Goal: Task Accomplishment & Management: Manage account settings

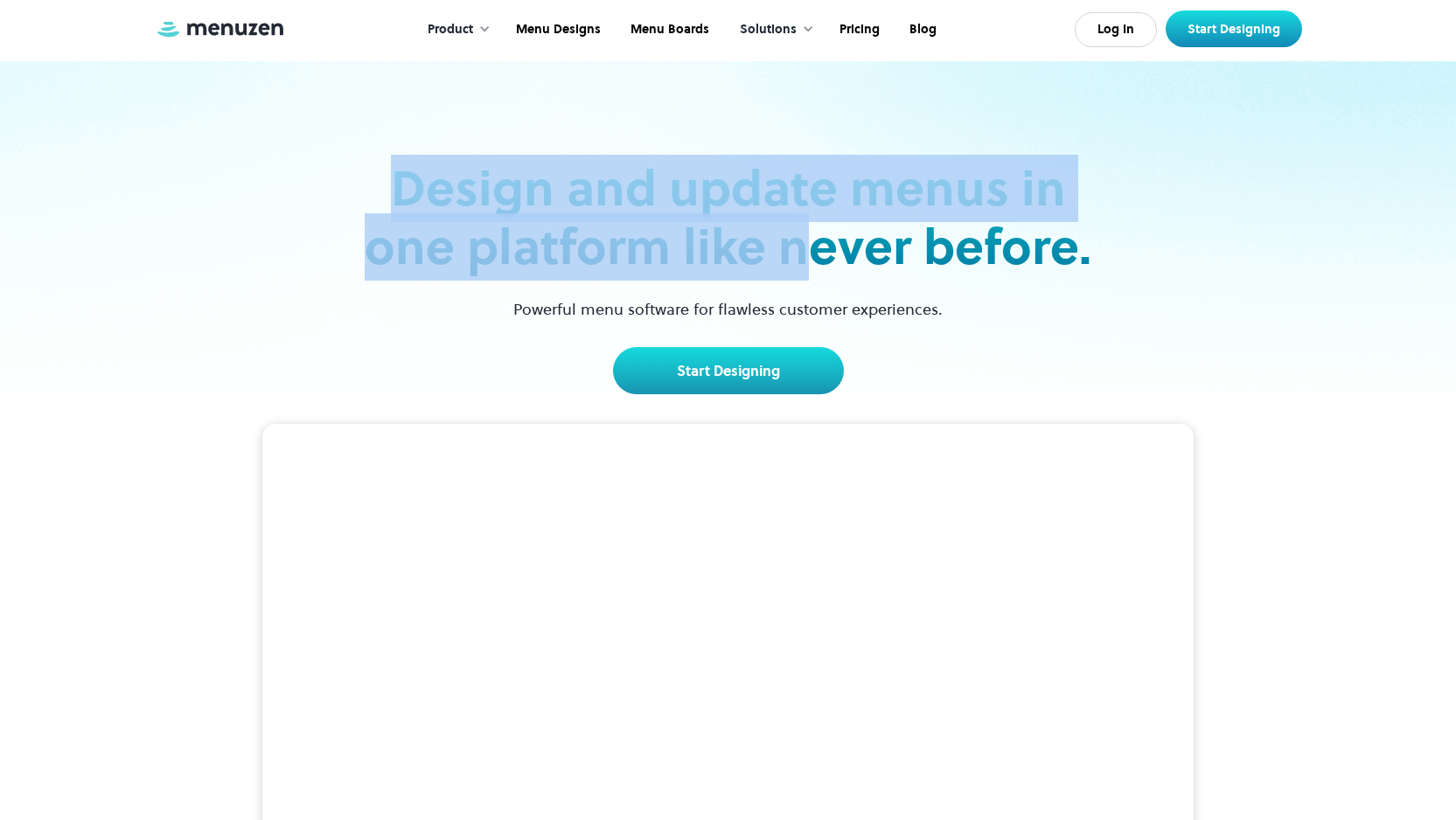
drag, startPoint x: 405, startPoint y: 183, endPoint x: 809, endPoint y: 269, distance: 413.1
click at [809, 269] on h2 "Design and update menus in one platform like never before." at bounding box center [728, 218] width 738 height 117
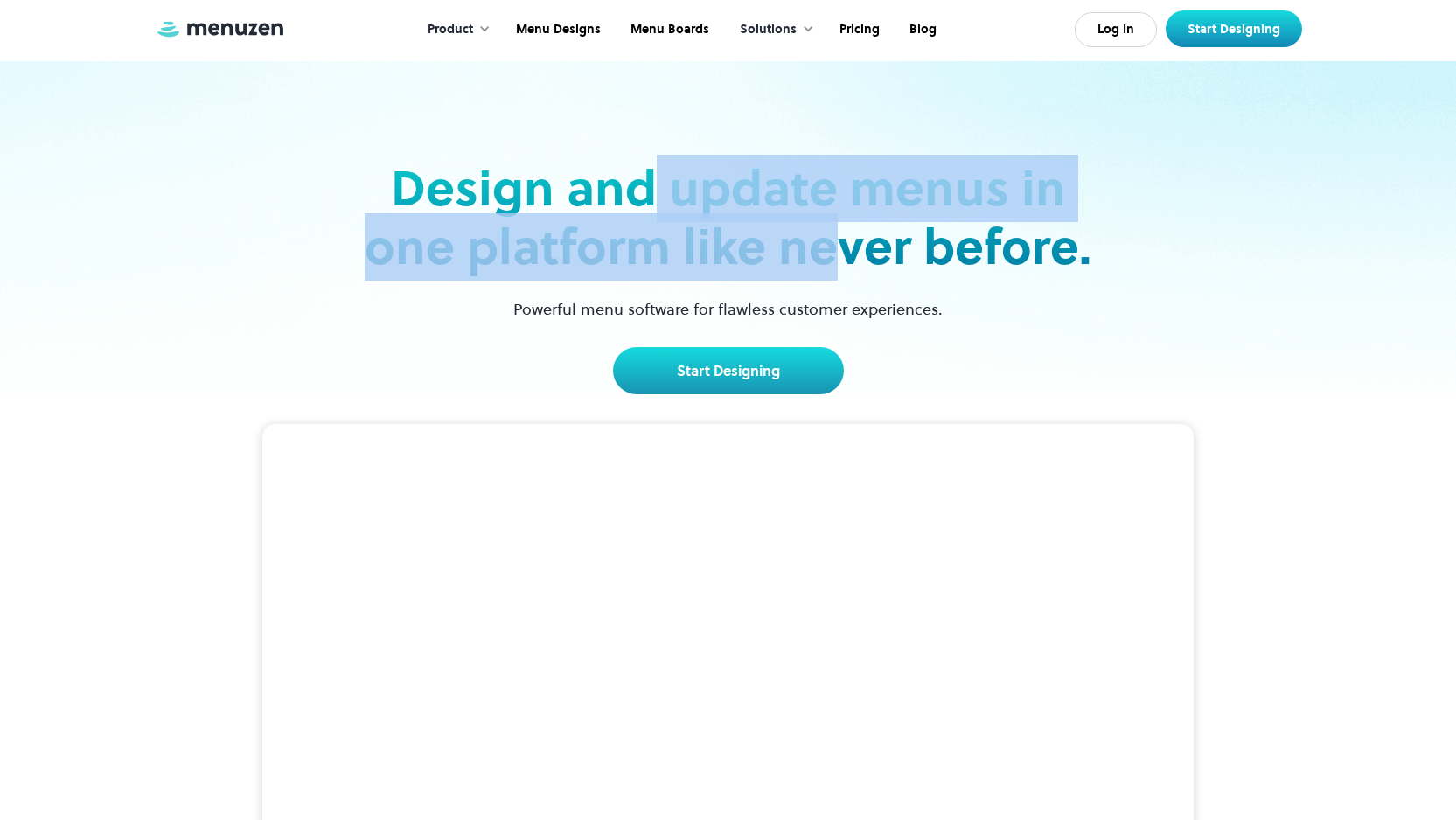
drag, startPoint x: 766, startPoint y: 255, endPoint x: 633, endPoint y: 203, distance: 142.8
click at [641, 203] on h2 "Design and update menus in one platform like never before." at bounding box center [728, 218] width 738 height 117
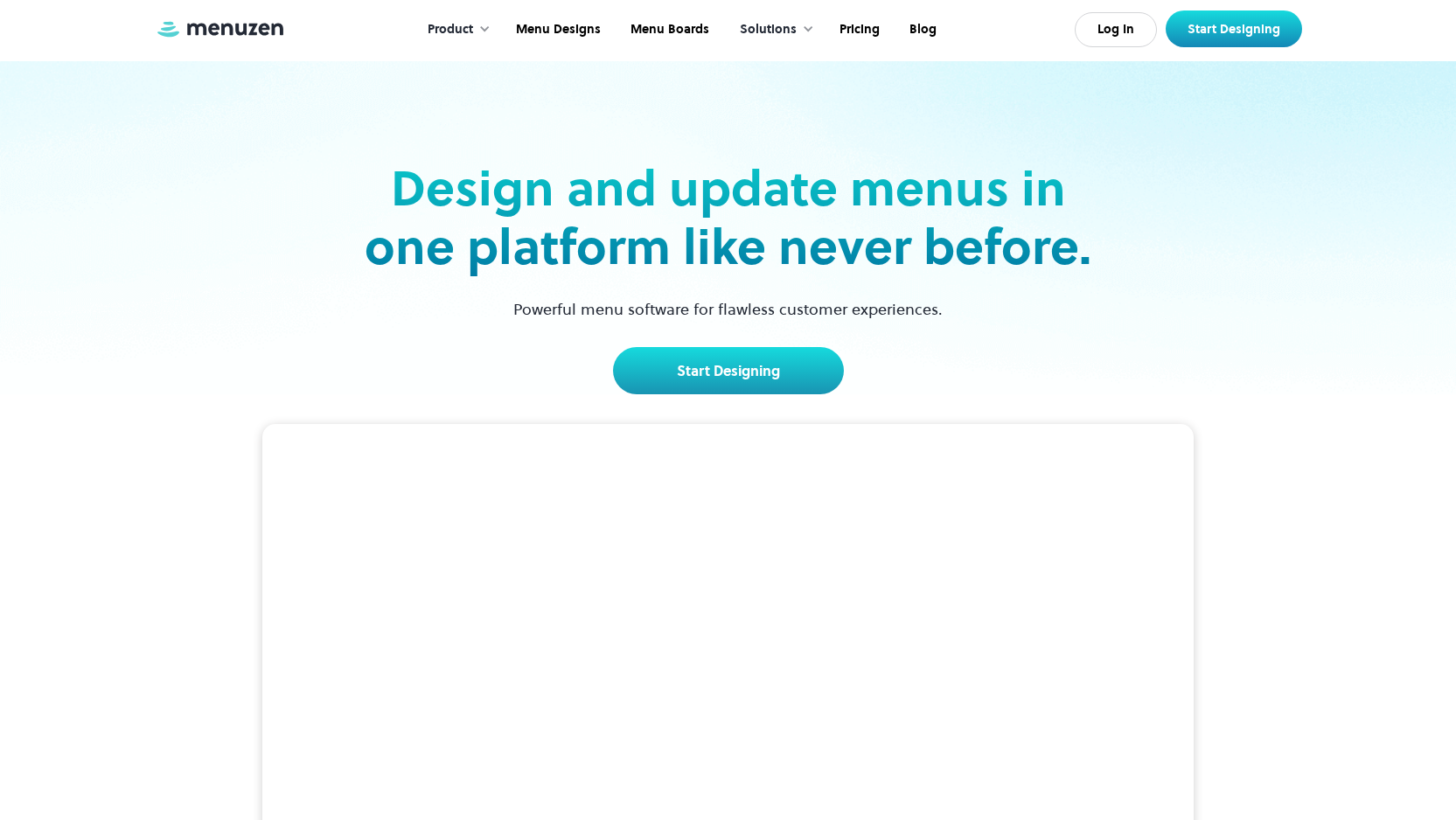
click at [633, 203] on h2 "Design and update menus in one platform like never before." at bounding box center [728, 218] width 738 height 117
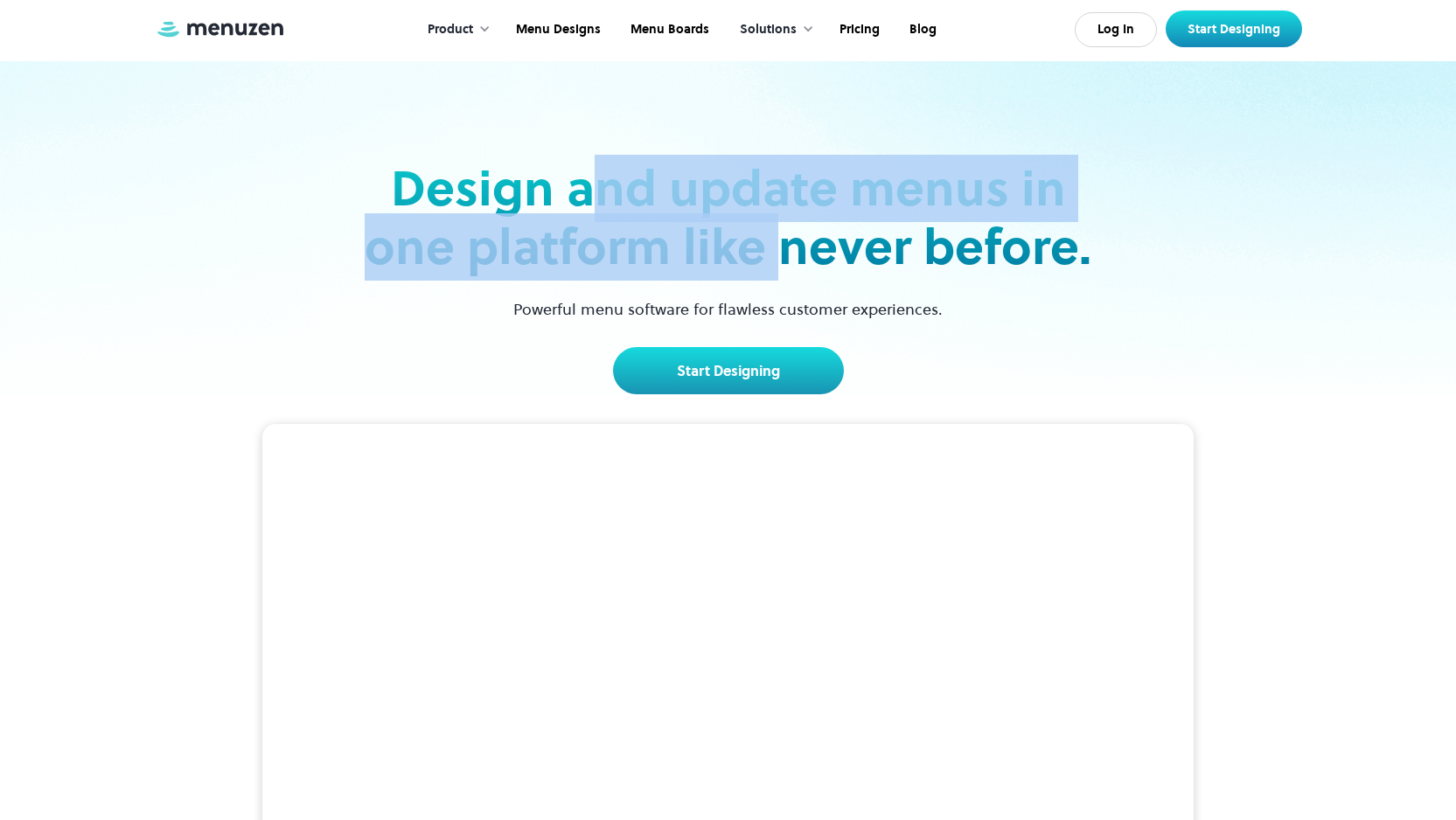
drag, startPoint x: 591, startPoint y: 194, endPoint x: 821, endPoint y: 270, distance: 242.2
click at [809, 268] on h2 "Design and update menus in one platform like never before." at bounding box center [728, 218] width 738 height 117
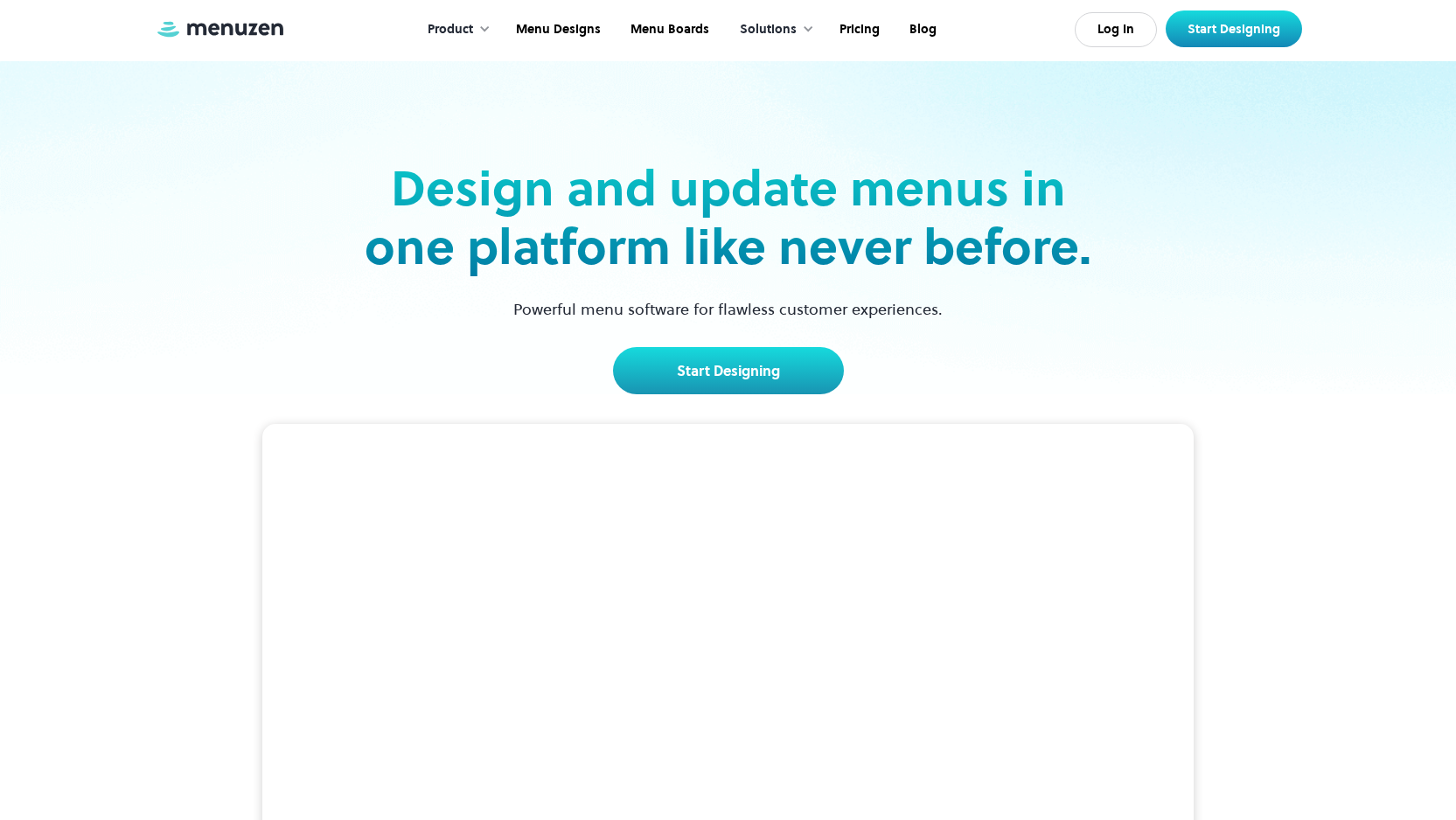
drag, startPoint x: 845, startPoint y: 273, endPoint x: 854, endPoint y: 274, distance: 9.1
click at [846, 273] on h2 "Design and update menus in one platform like never before." at bounding box center [728, 218] width 738 height 117
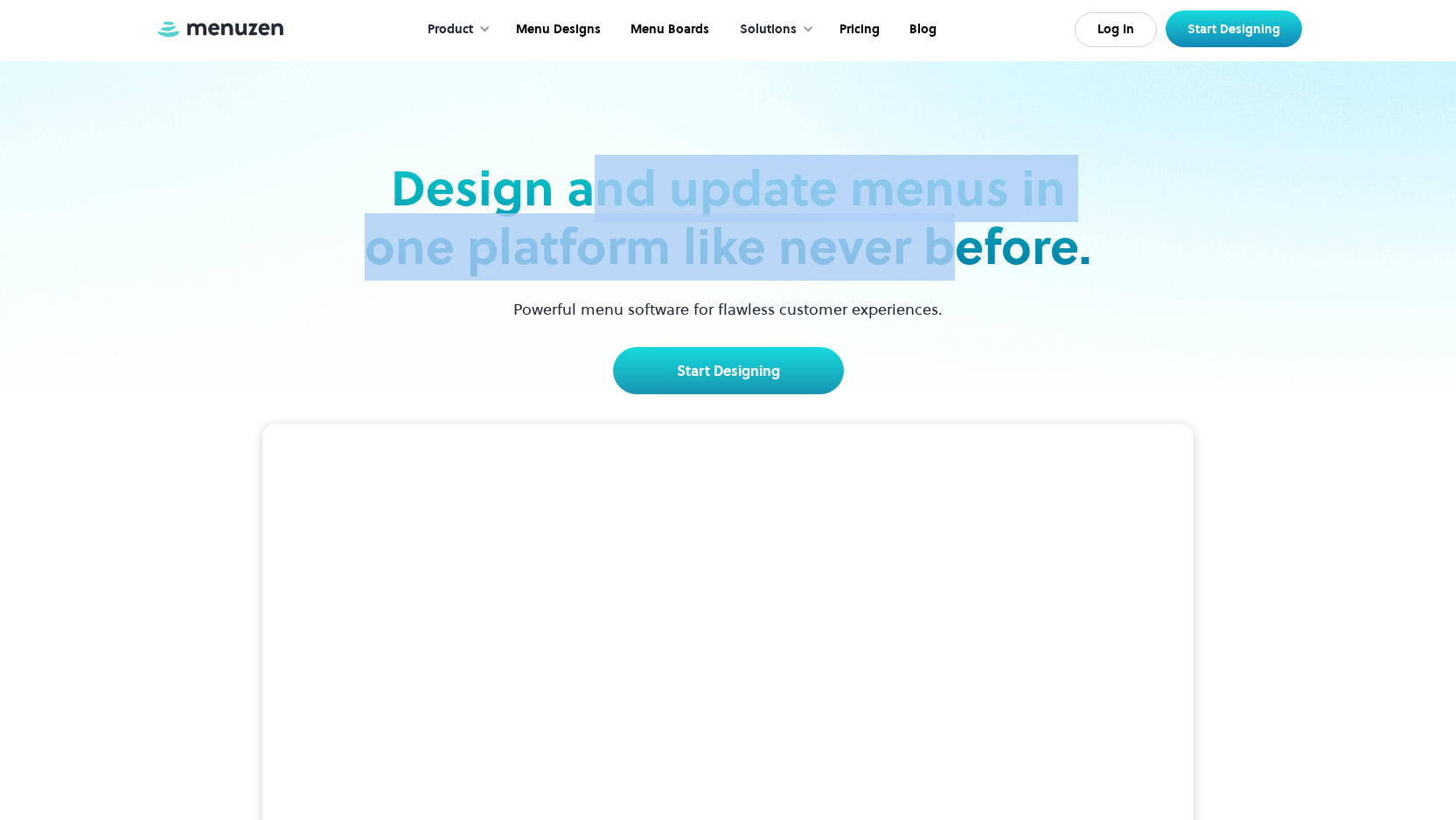
drag, startPoint x: 940, startPoint y: 267, endPoint x: 599, endPoint y: 196, distance: 348.3
click at [599, 196] on h2 "Design and update menus in one platform like never before." at bounding box center [728, 218] width 738 height 117
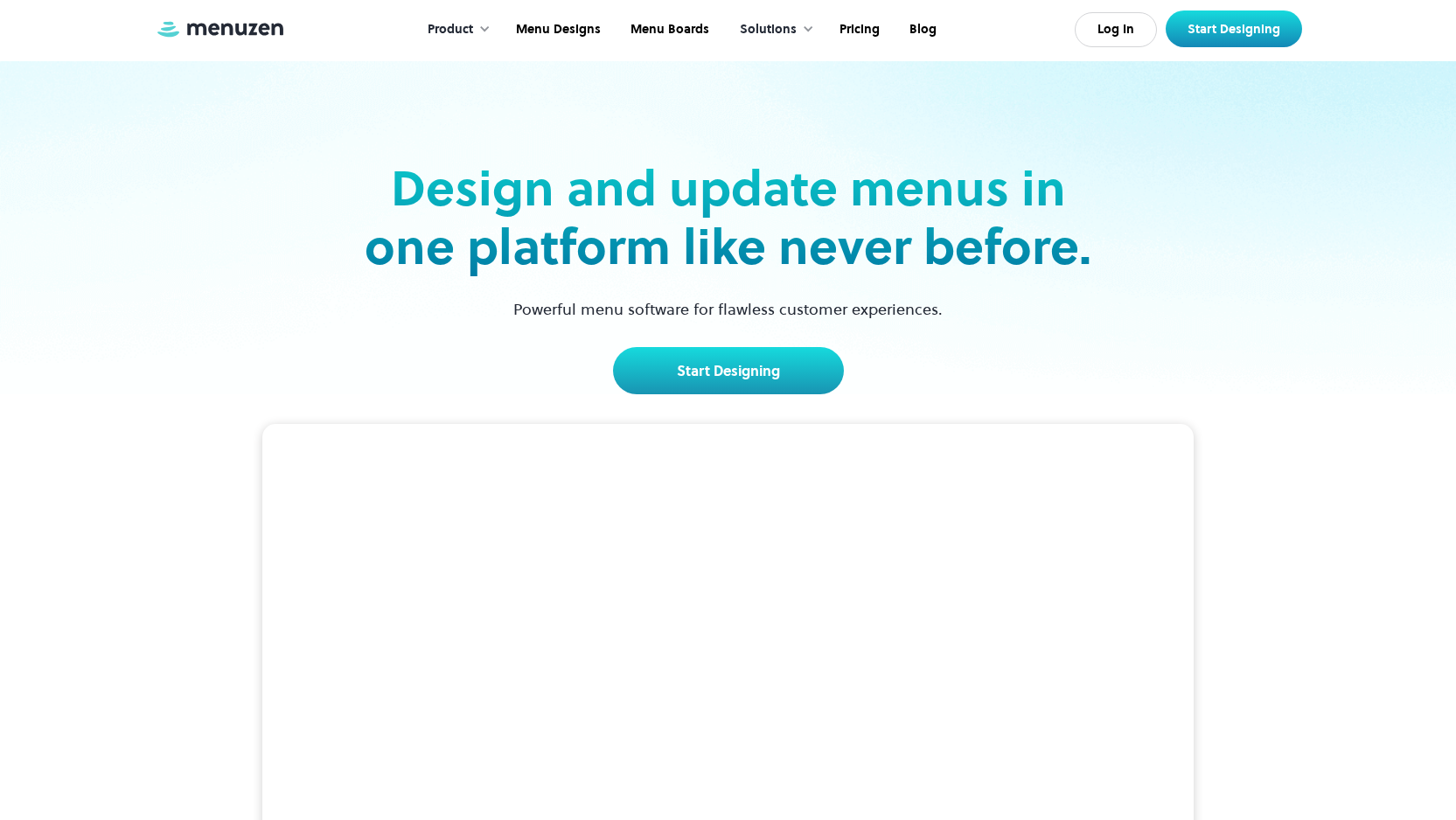
drag, startPoint x: 521, startPoint y: 192, endPoint x: 485, endPoint y: 195, distance: 36.1
click at [515, 197] on h2 "Design and update menus in one platform like never before." at bounding box center [728, 218] width 738 height 117
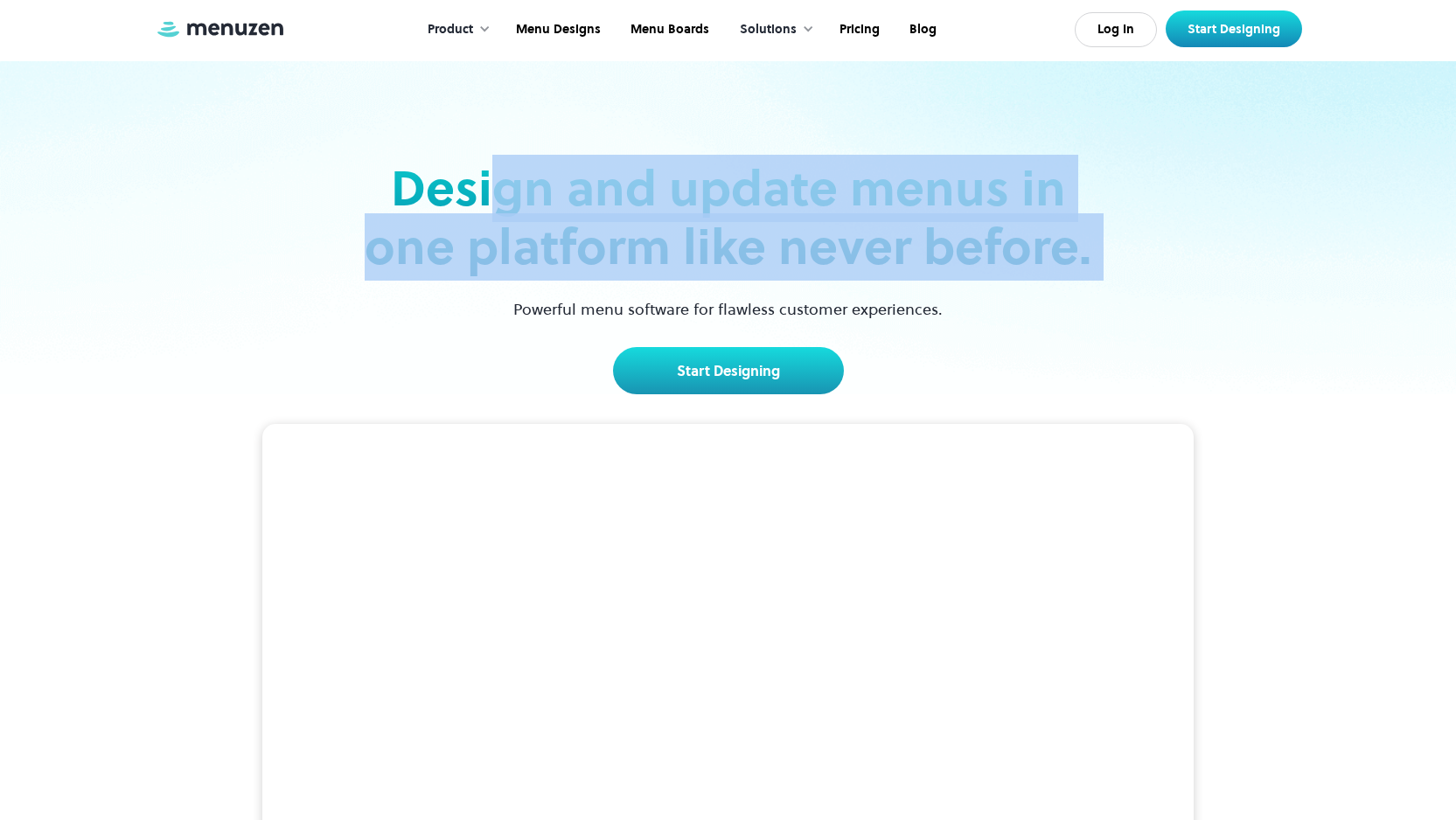
drag, startPoint x: 884, startPoint y: 275, endPoint x: 974, endPoint y: 297, distance: 92.6
click at [959, 297] on div "Design and update menus in one platform like never before. Powerful menu softwa…" at bounding box center [728, 277] width 738 height 235
click at [1020, 293] on div "Design and update menus in one platform like never before. Powerful menu softwa…" at bounding box center [728, 277] width 738 height 235
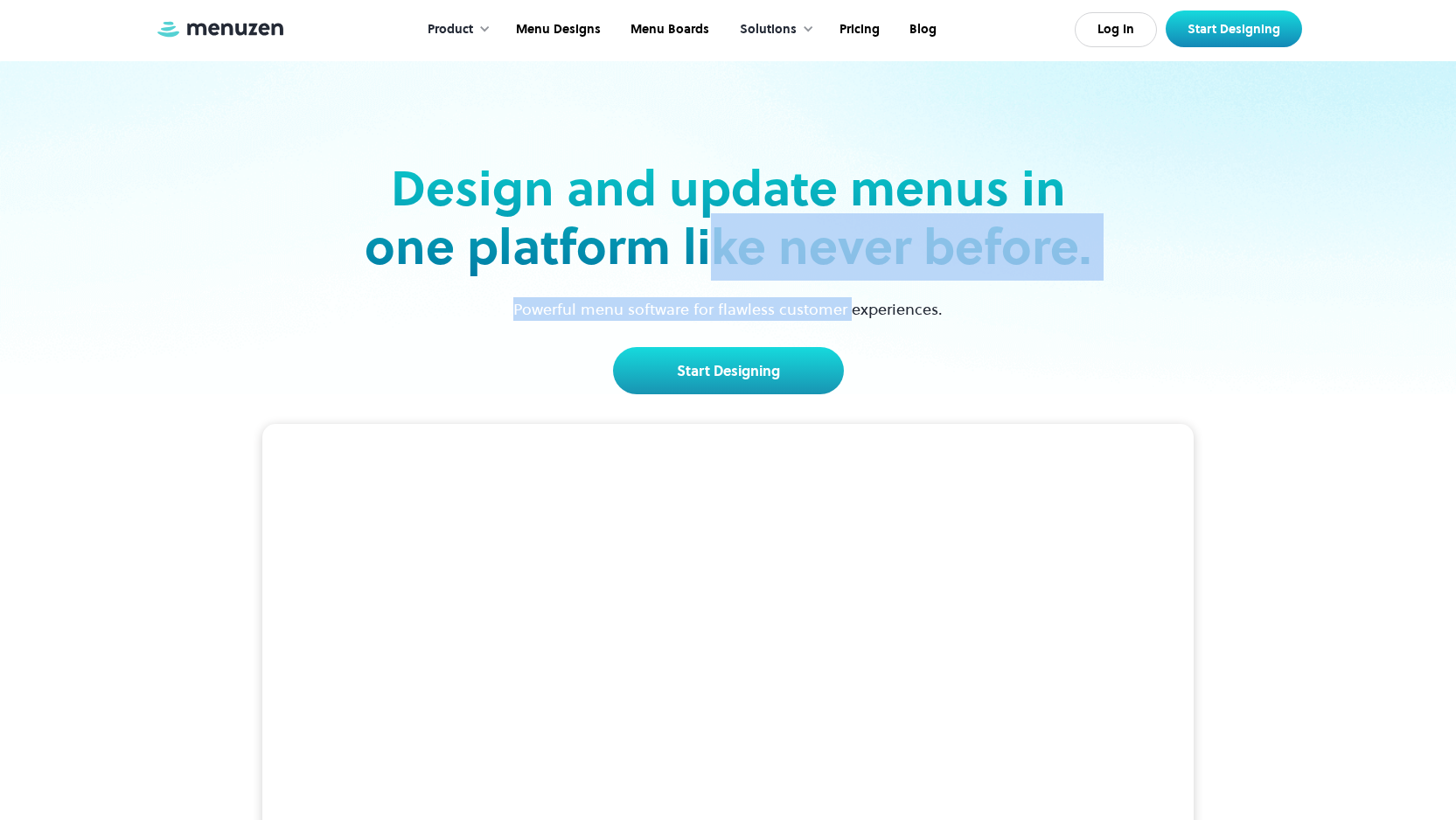
drag, startPoint x: 850, startPoint y: 319, endPoint x: 703, endPoint y: 229, distance: 172.4
click at [704, 229] on div "Design and update menus in one platform like never before. Powerful menu softwa…" at bounding box center [728, 277] width 738 height 235
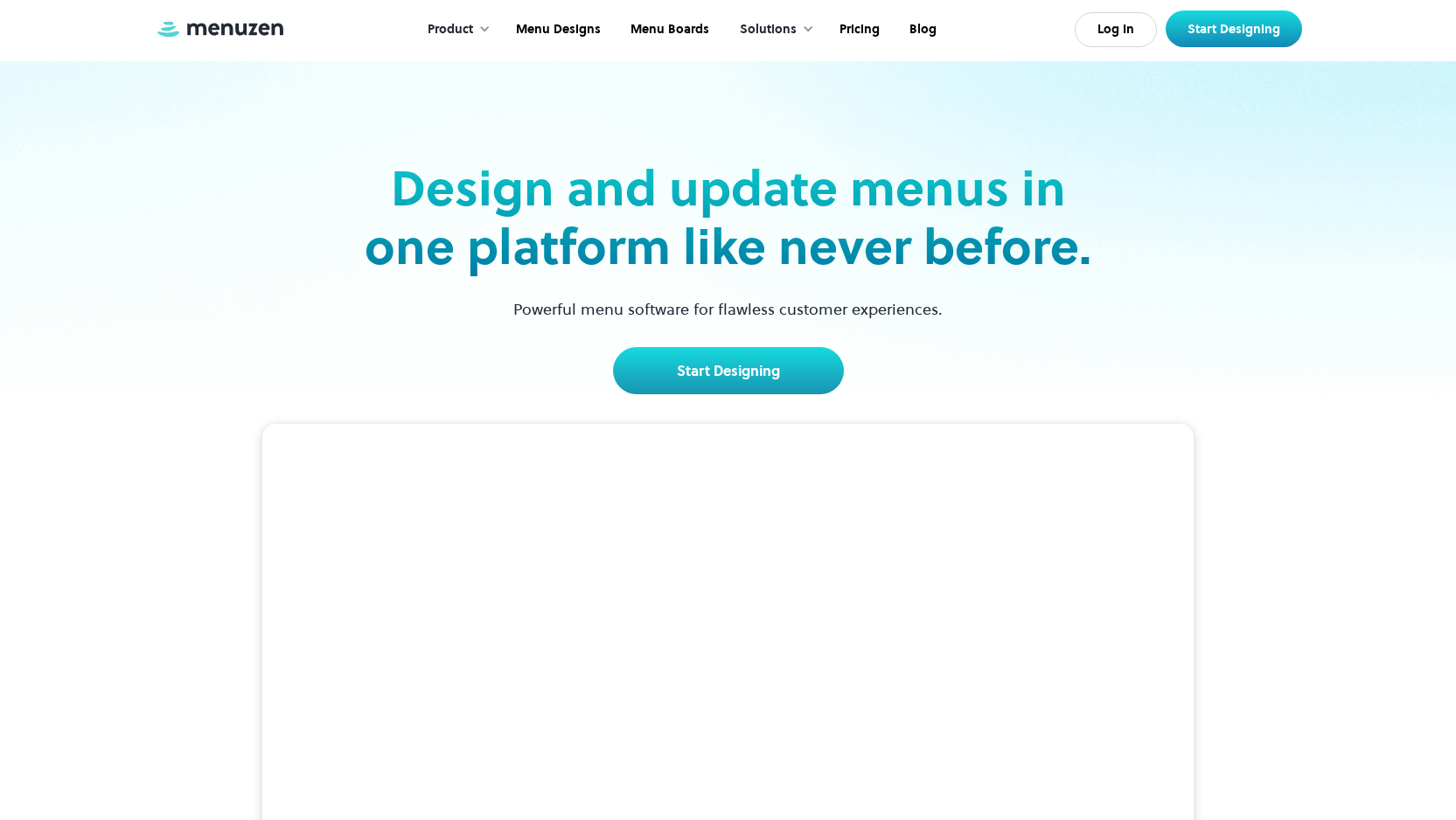
click at [644, 225] on h2 "Design and update menus in one platform like never before." at bounding box center [728, 218] width 738 height 117
drag, startPoint x: 787, startPoint y: 303, endPoint x: 771, endPoint y: 291, distance: 20.0
click at [787, 303] on p "Powerful menu software for flawless customer experiences." at bounding box center [728, 309] width 473 height 23
drag, startPoint x: 637, startPoint y: 237, endPoint x: 735, endPoint y: 269, distance: 103.1
click at [731, 269] on h2 "Design and update menus in one platform like never before." at bounding box center [728, 218] width 738 height 117
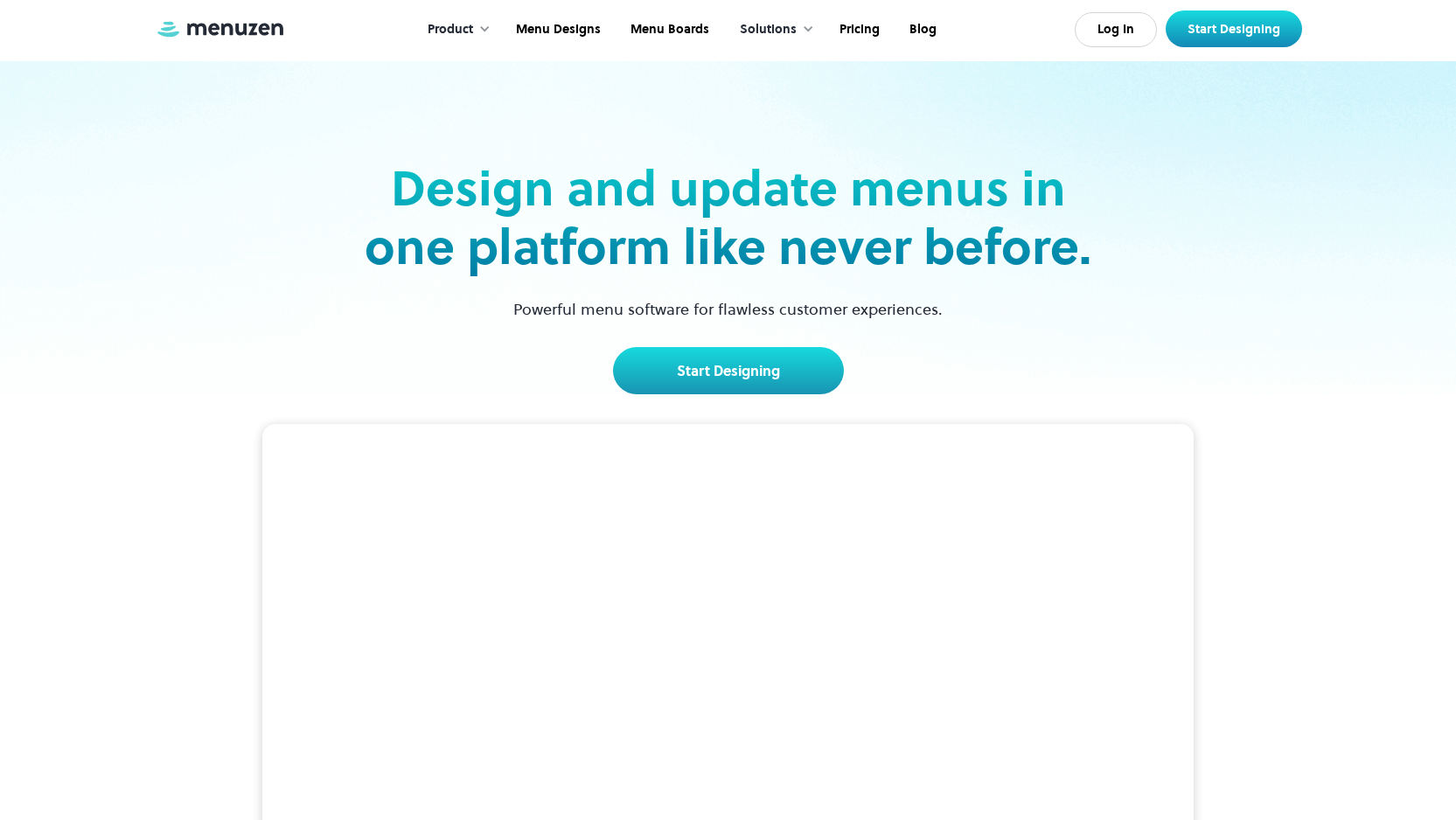
drag, startPoint x: 799, startPoint y: 269, endPoint x: 862, endPoint y: 261, distance: 63.5
click at [808, 271] on h2 "Design and update menus in one platform like never before." at bounding box center [728, 218] width 738 height 117
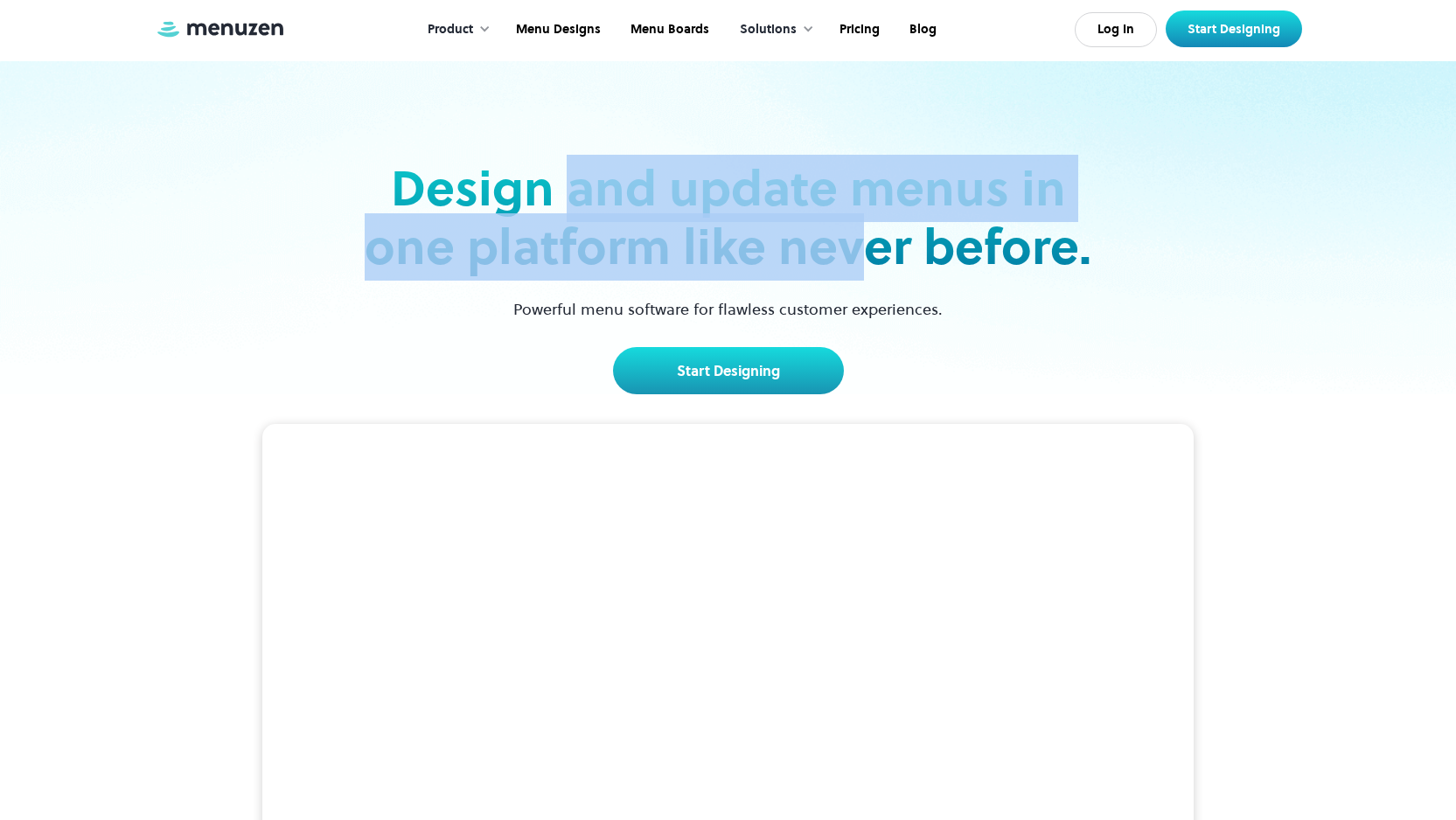
drag, startPoint x: 872, startPoint y: 258, endPoint x: 573, endPoint y: 208, distance: 303.2
click at [578, 209] on h2 "Design and update menus in one platform like never before." at bounding box center [728, 218] width 738 height 117
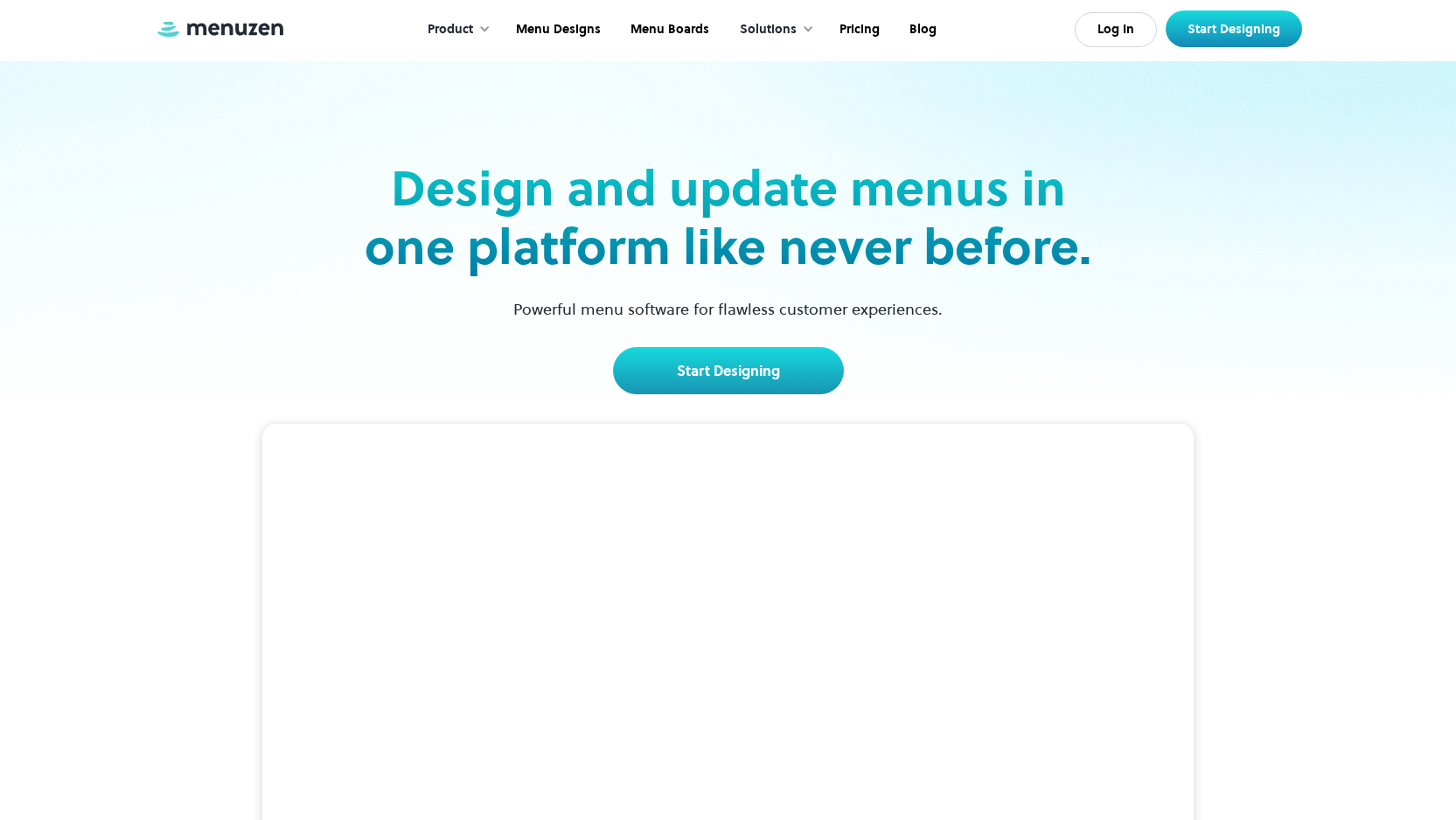
drag, startPoint x: 547, startPoint y: 201, endPoint x: 481, endPoint y: 193, distance: 66.5
click at [541, 202] on h2 "Design and update menus in one platform like never before." at bounding box center [728, 218] width 738 height 117
drag, startPoint x: 496, startPoint y: 199, endPoint x: 606, endPoint y: 216, distance: 111.3
click at [606, 216] on h2 "Design and update menus in one platform like never before." at bounding box center [728, 218] width 738 height 117
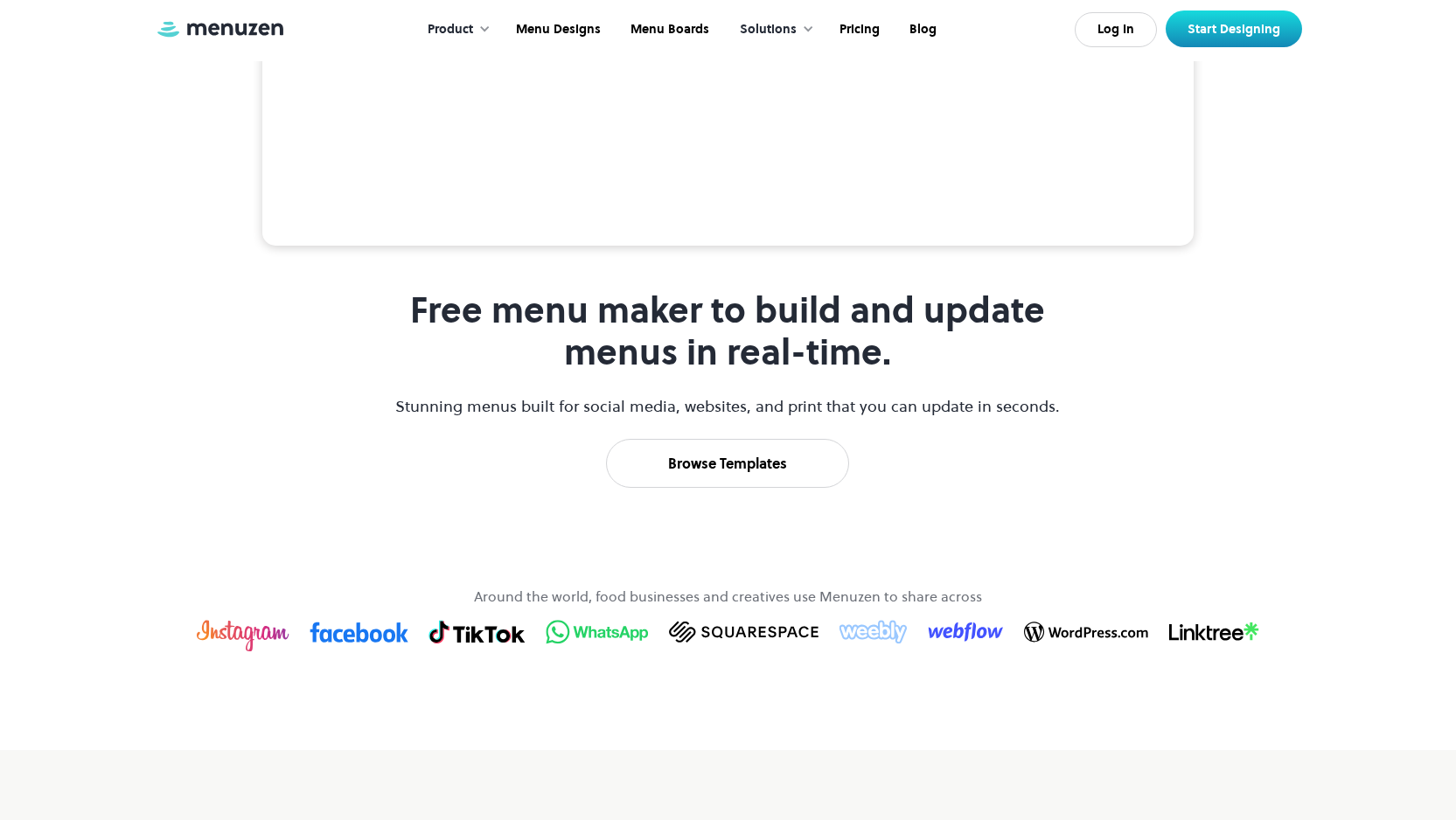
scroll to position [865, 0]
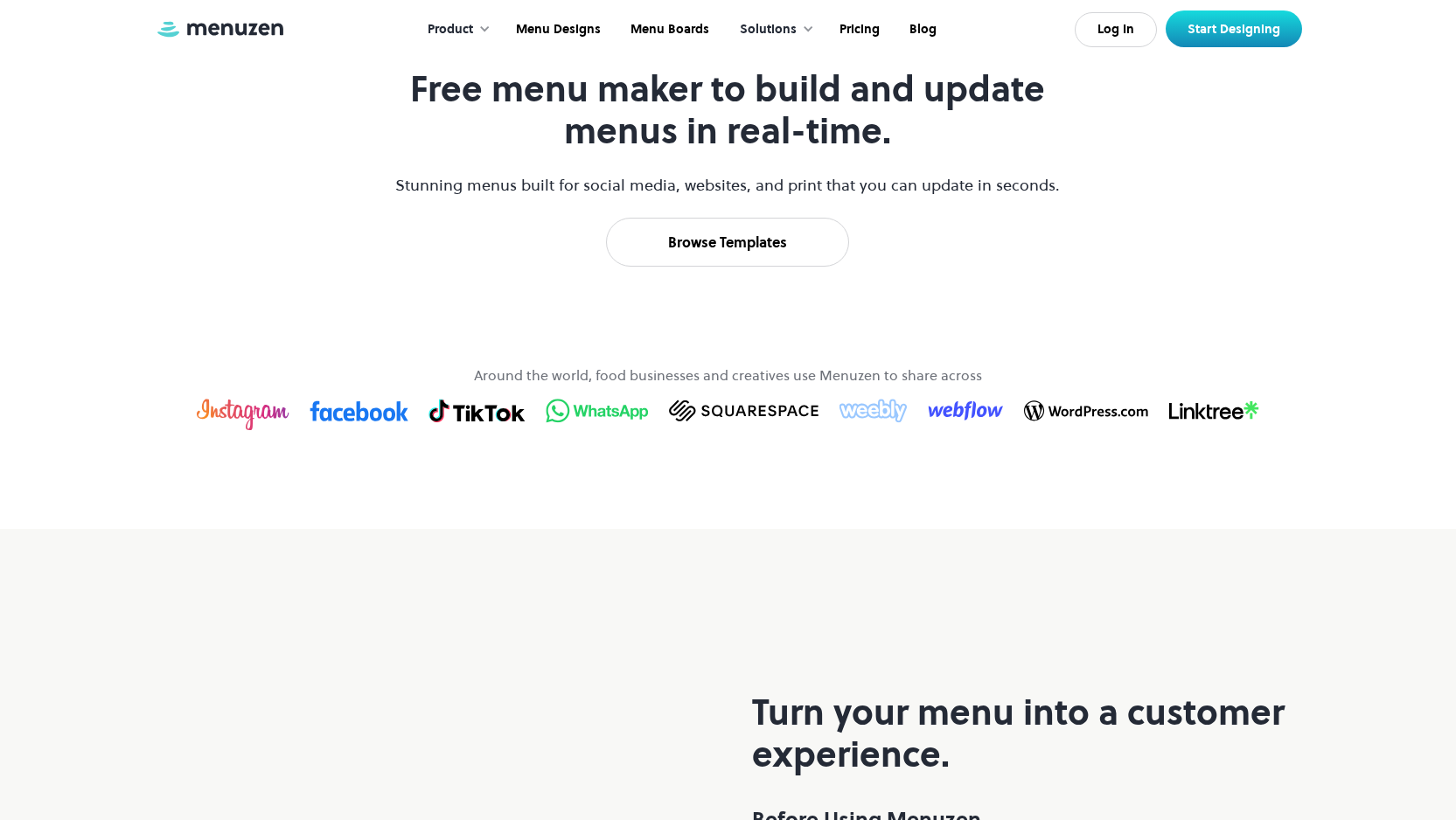
click at [863, 152] on h1 "Free menu maker to build and update menus in real-time." at bounding box center [728, 110] width 669 height 84
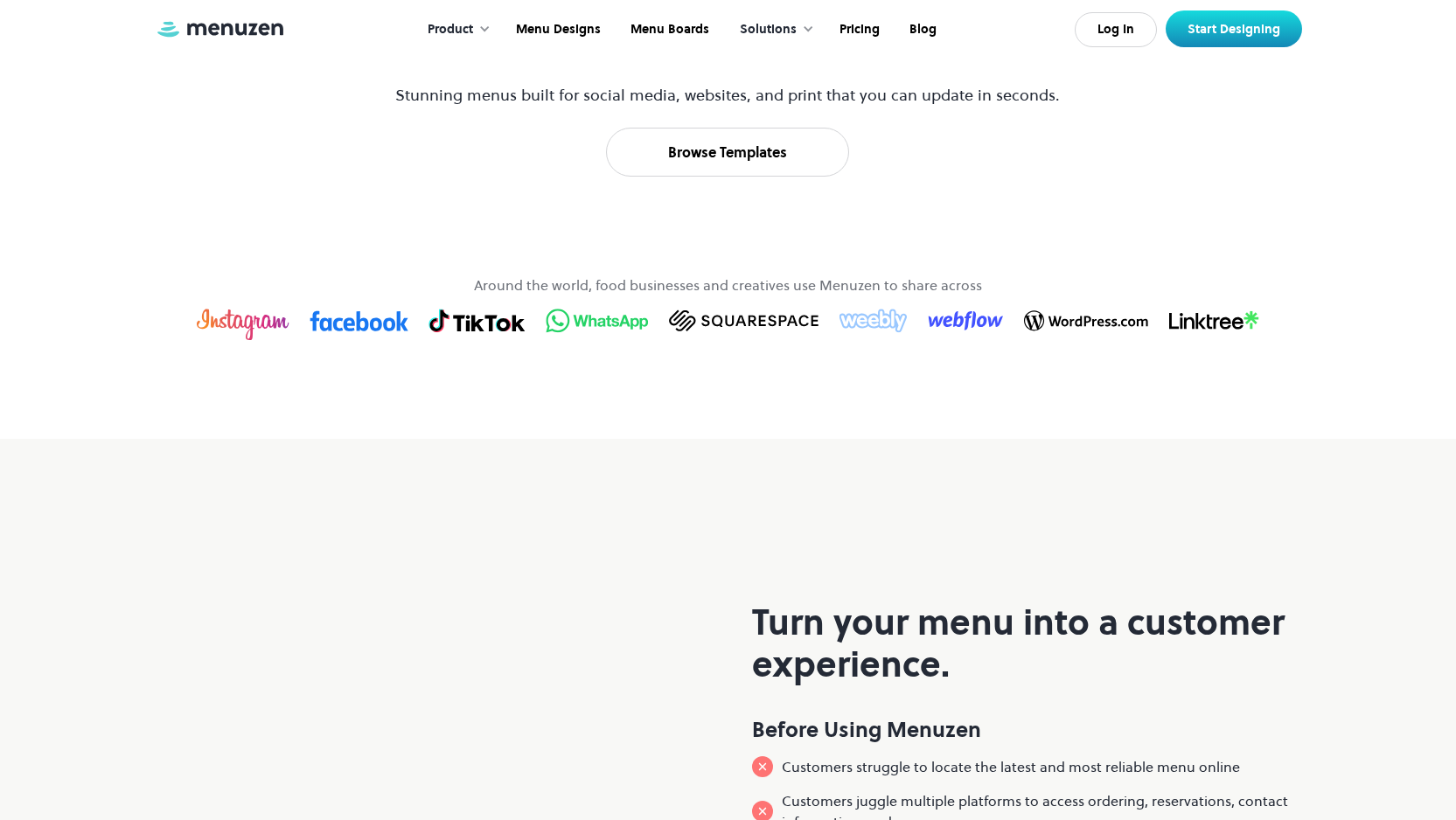
scroll to position [958, 0]
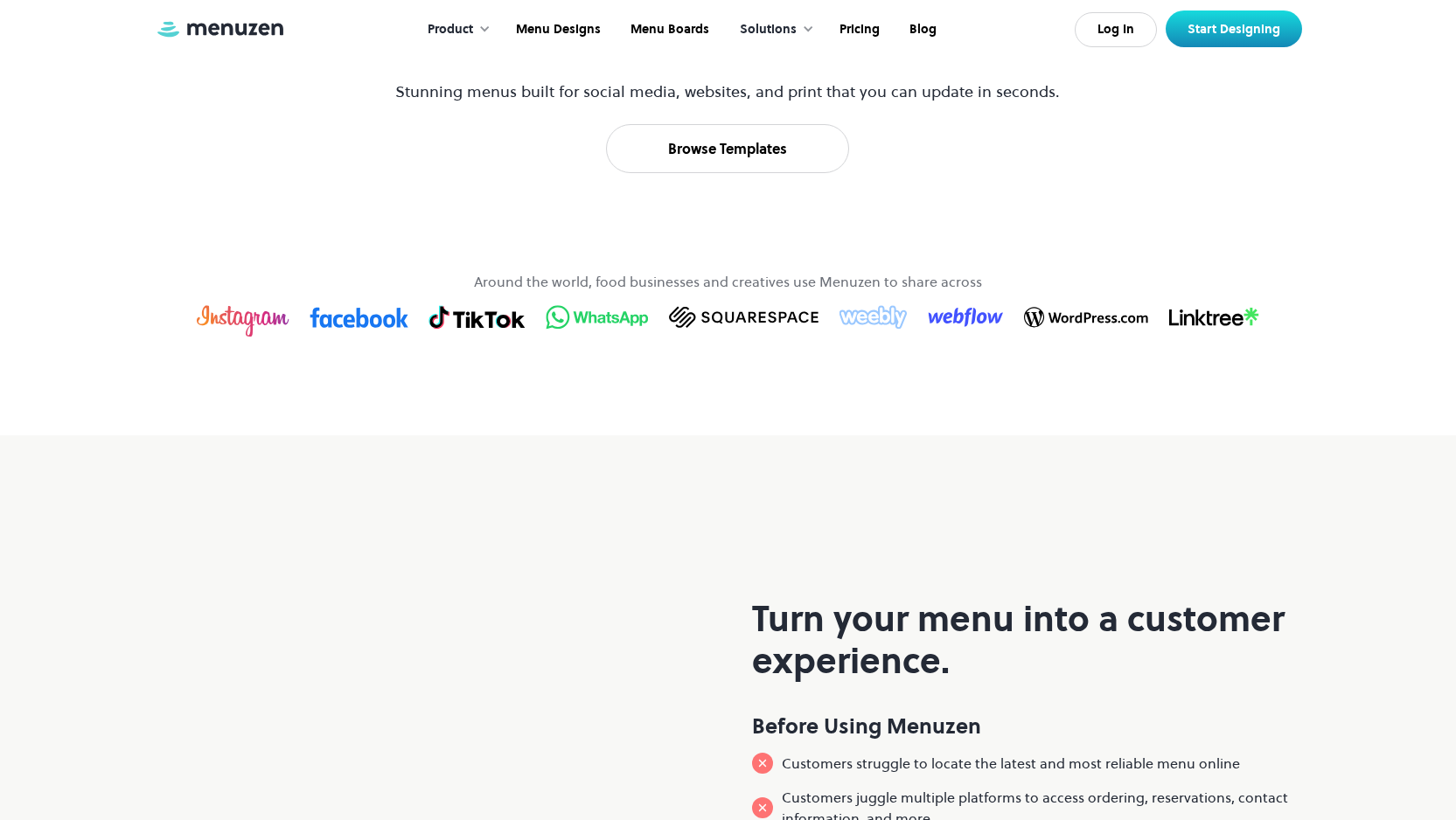
click at [451, 331] on img at bounding box center [477, 317] width 97 height 27
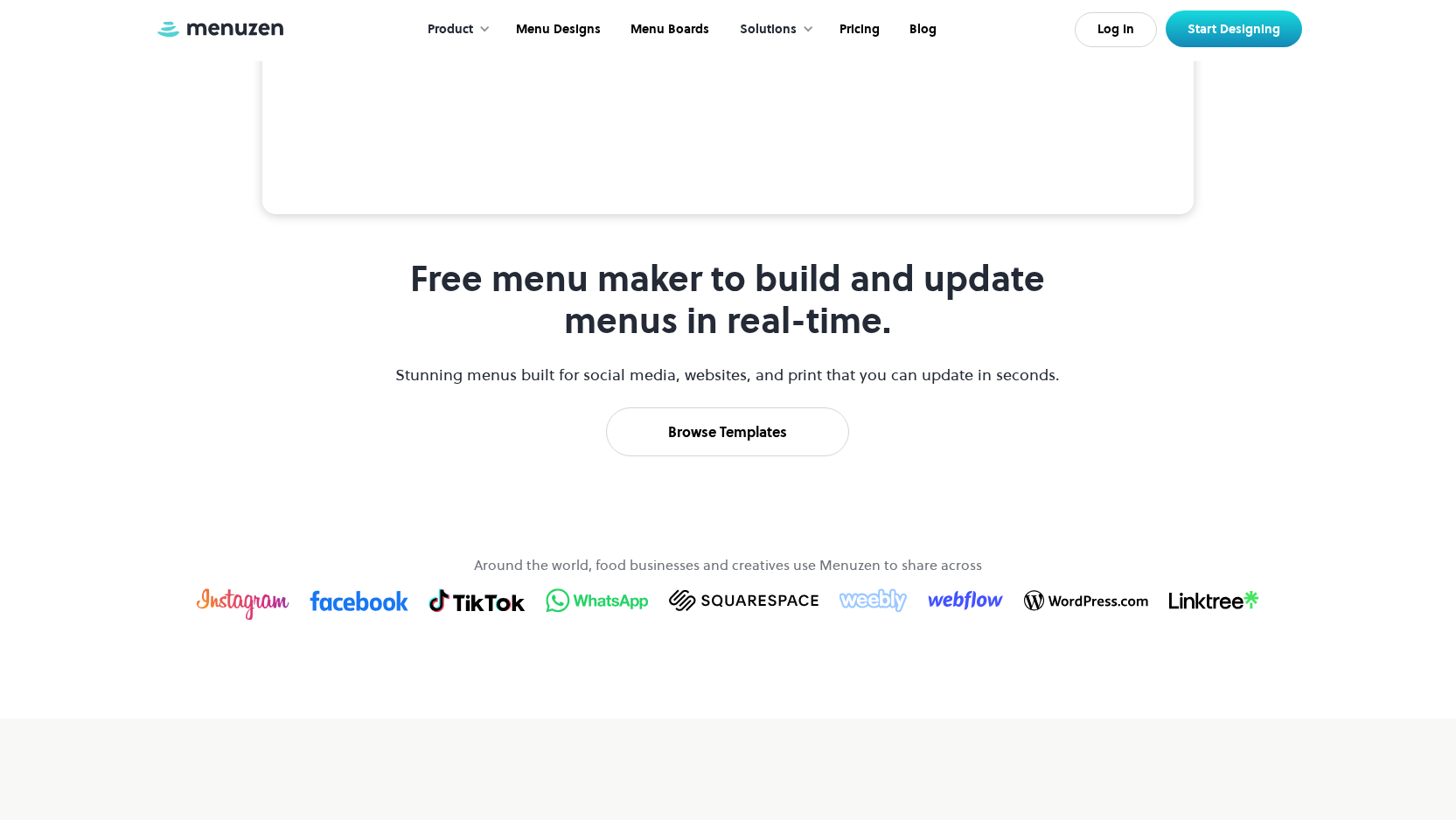
scroll to position [0, 0]
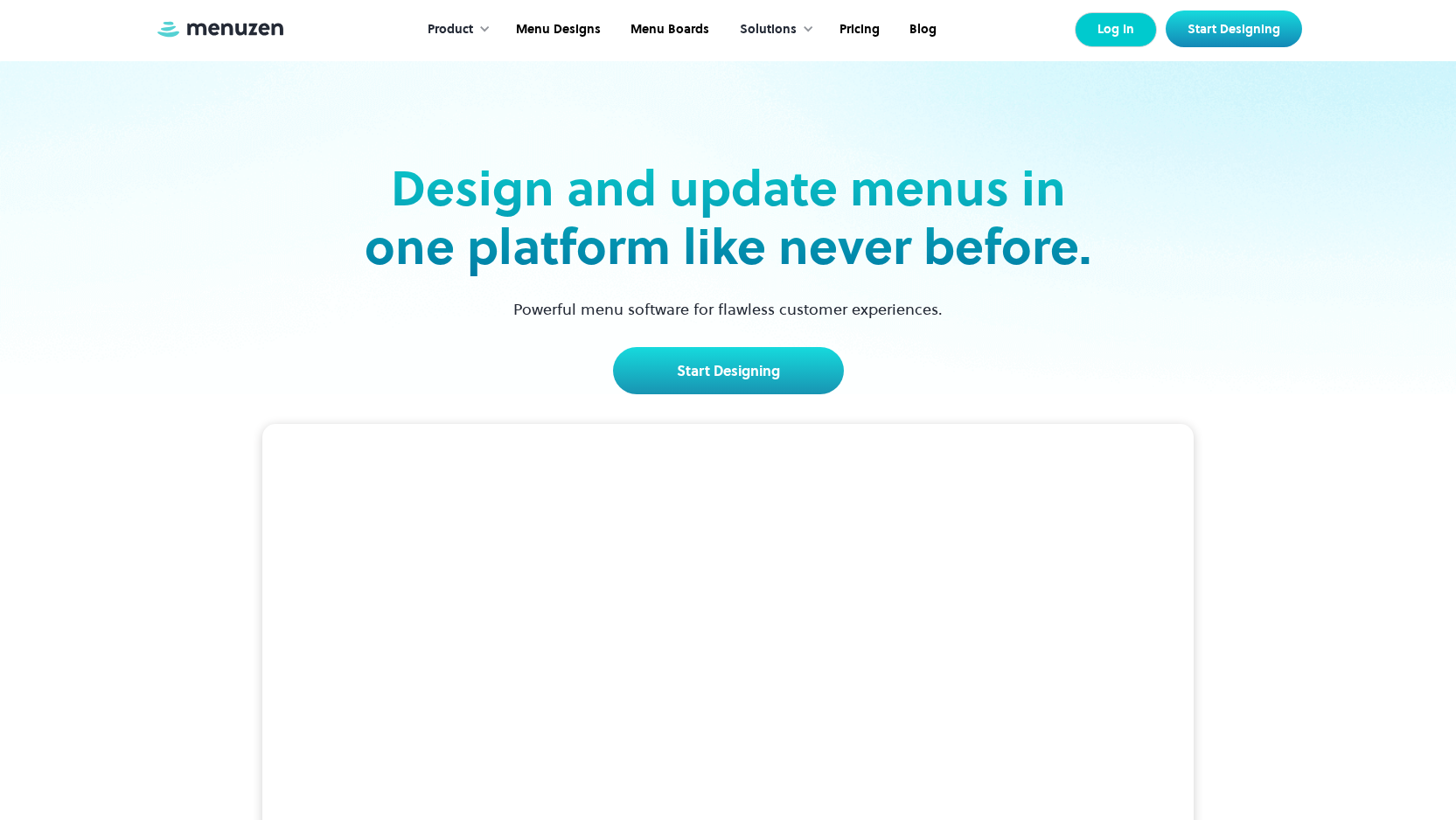
click at [1094, 35] on link "Log In" at bounding box center [1116, 30] width 82 height 35
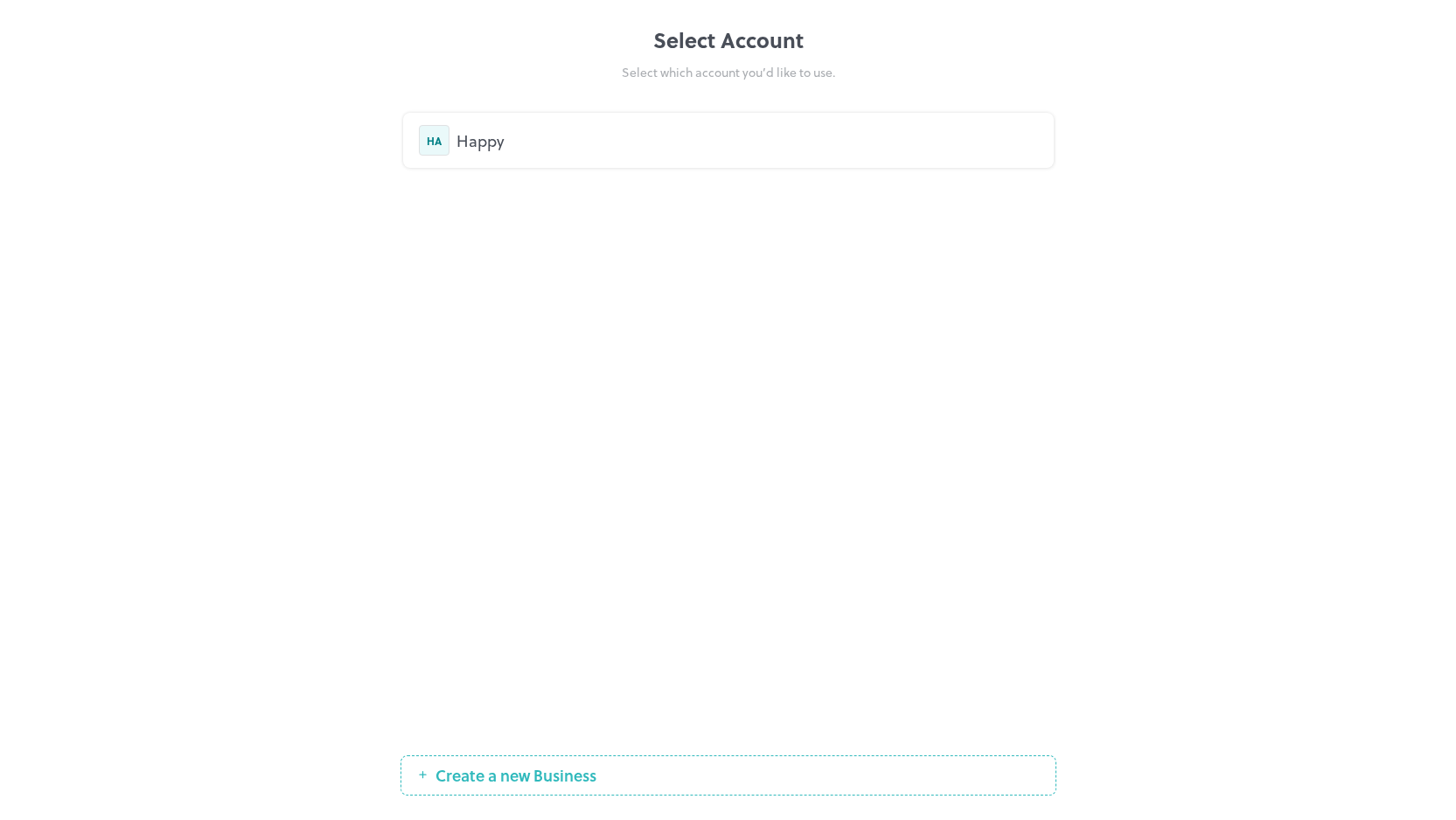
click at [602, 141] on div "Happy" at bounding box center [747, 140] width 582 height 23
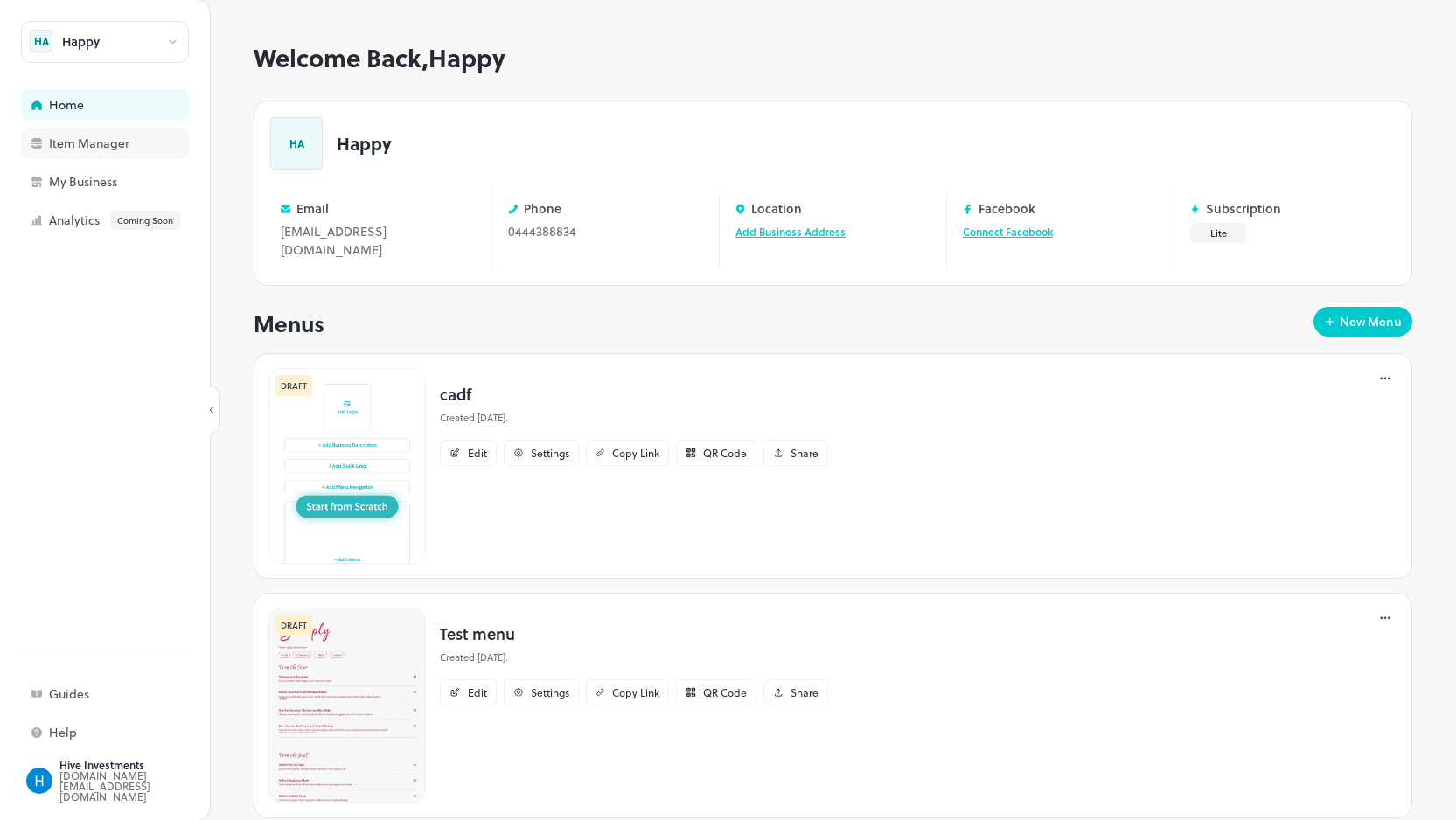
click at [100, 150] on div "Item Manager" at bounding box center [136, 143] width 175 height 13
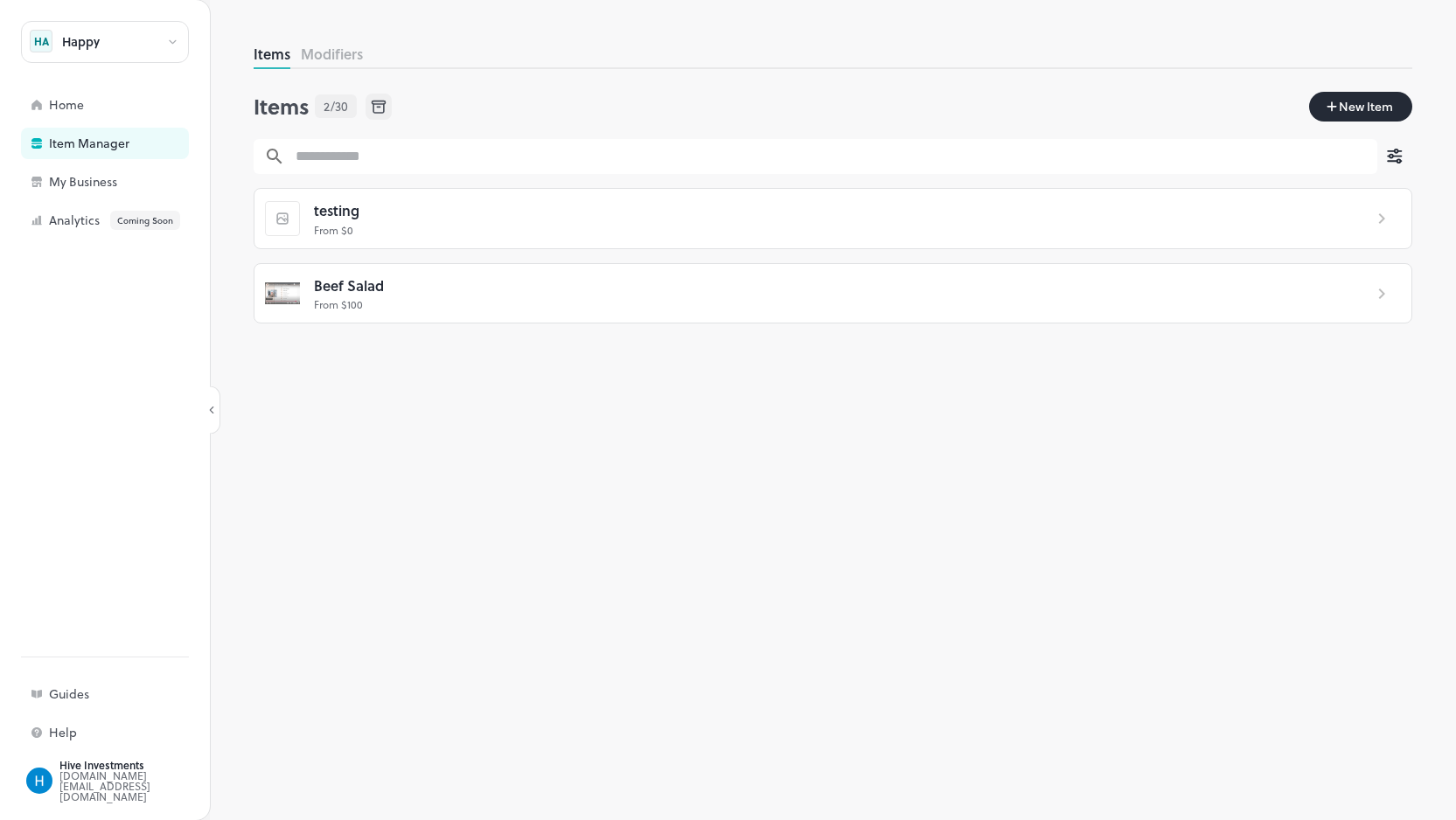
click at [87, 125] on div "Happy HA Home Item Manager My Business Analytics Coming Soon" at bounding box center [104, 128] width 168 height 215
click at [78, 99] on div "Home" at bounding box center [136, 105] width 175 height 13
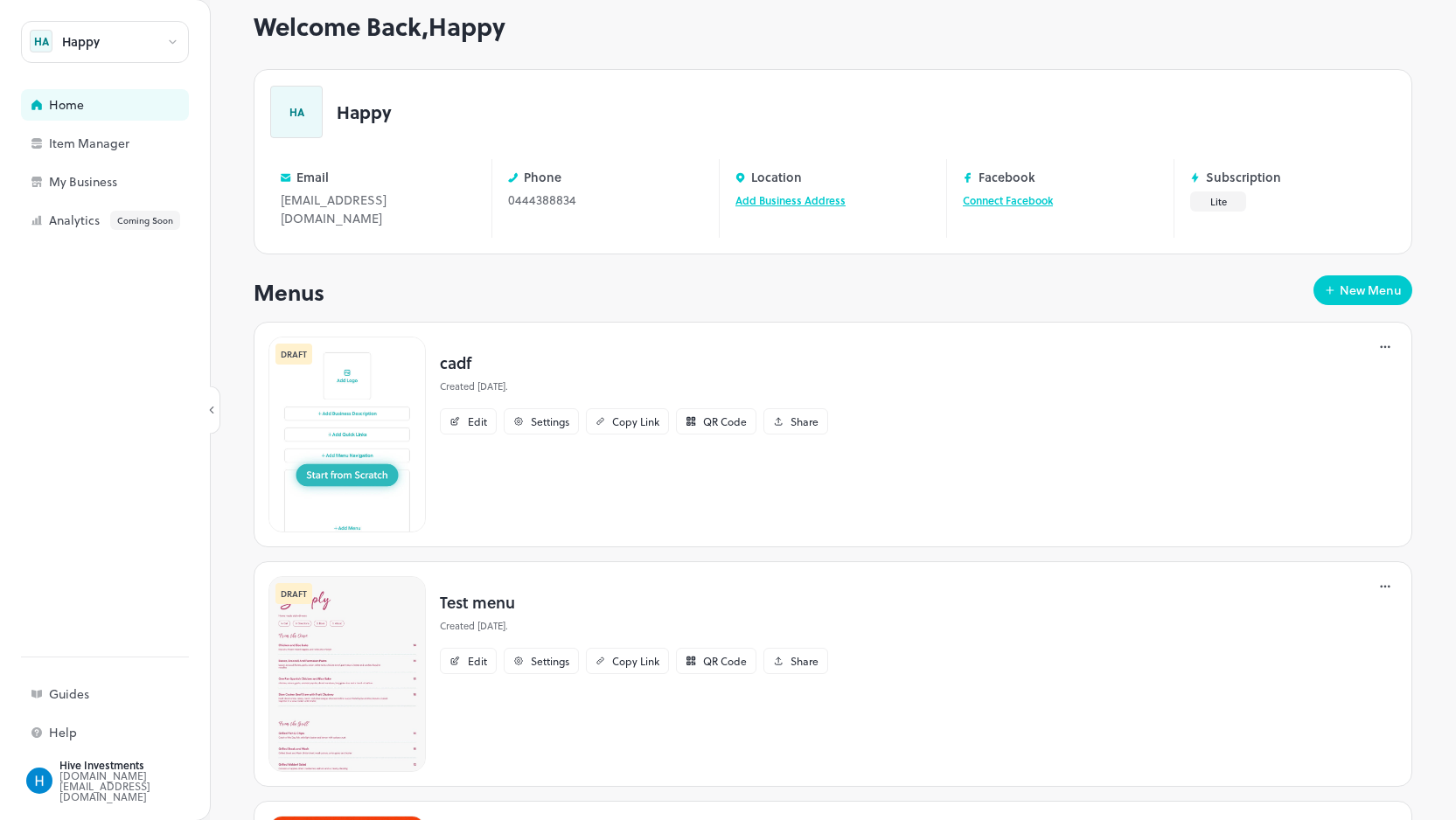
scroll to position [32, 0]
click at [365, 609] on img at bounding box center [348, 673] width 158 height 196
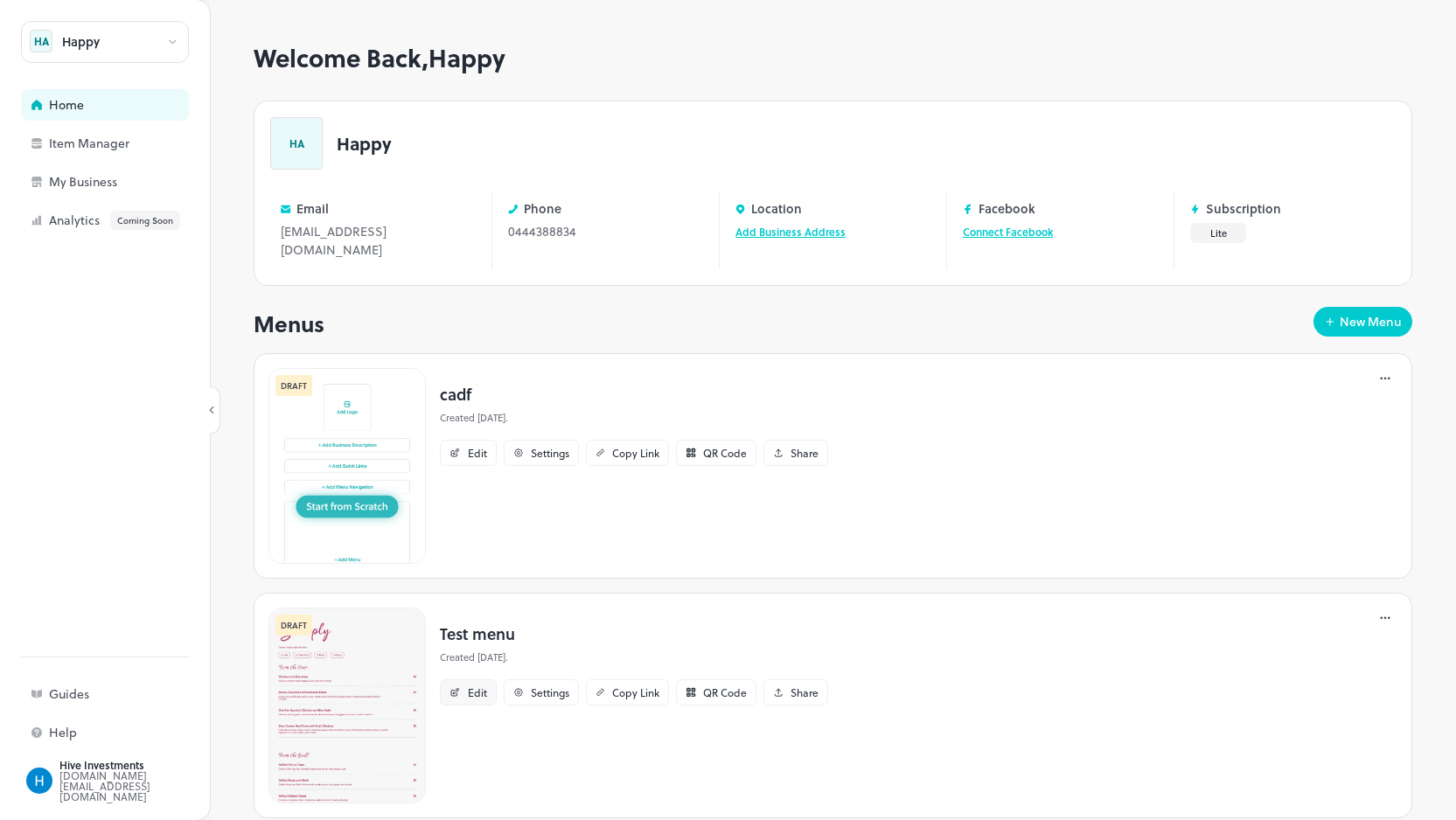
click at [468, 687] on div "Edit" at bounding box center [477, 693] width 19 height 11
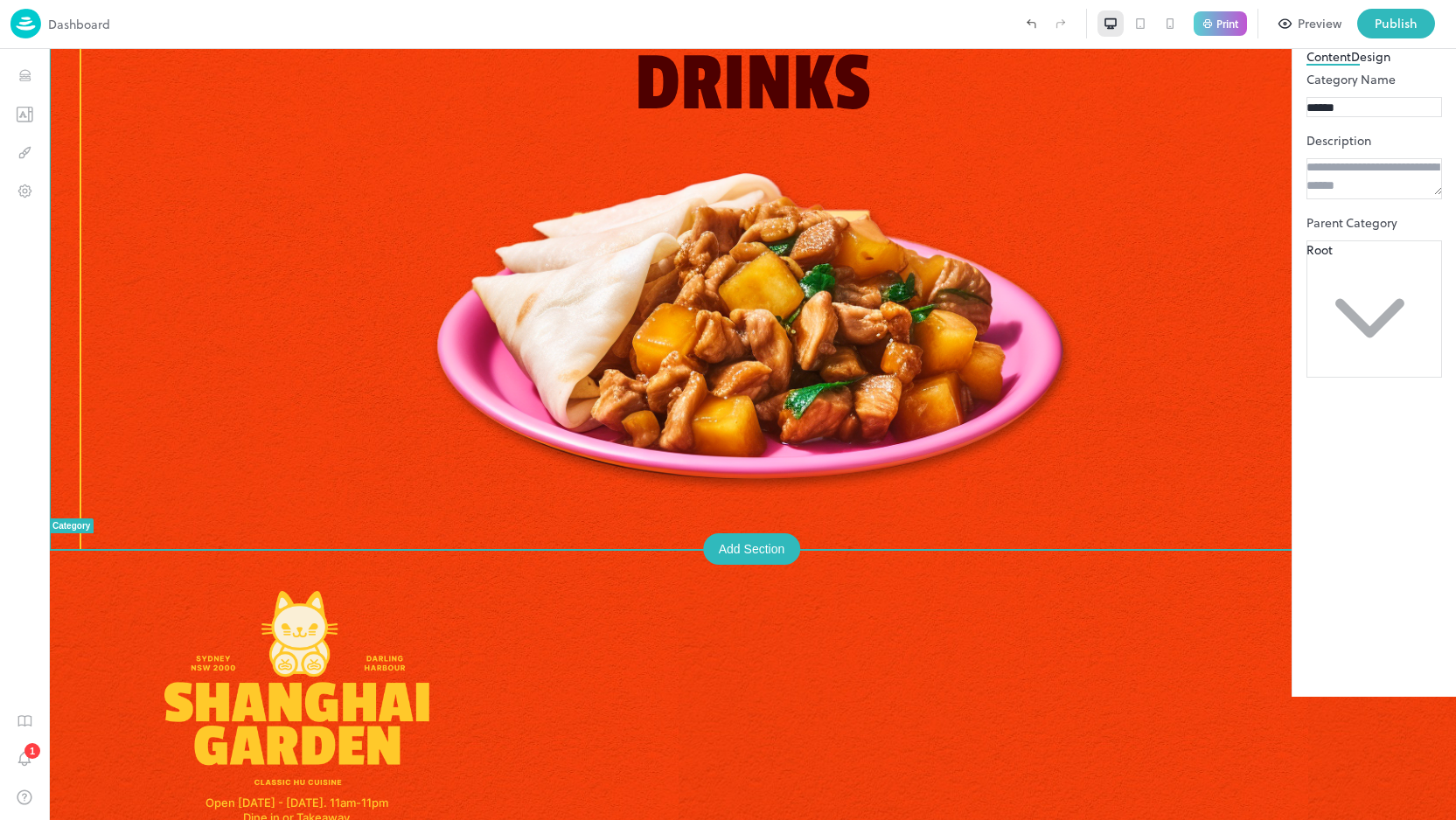
scroll to position [856, 0]
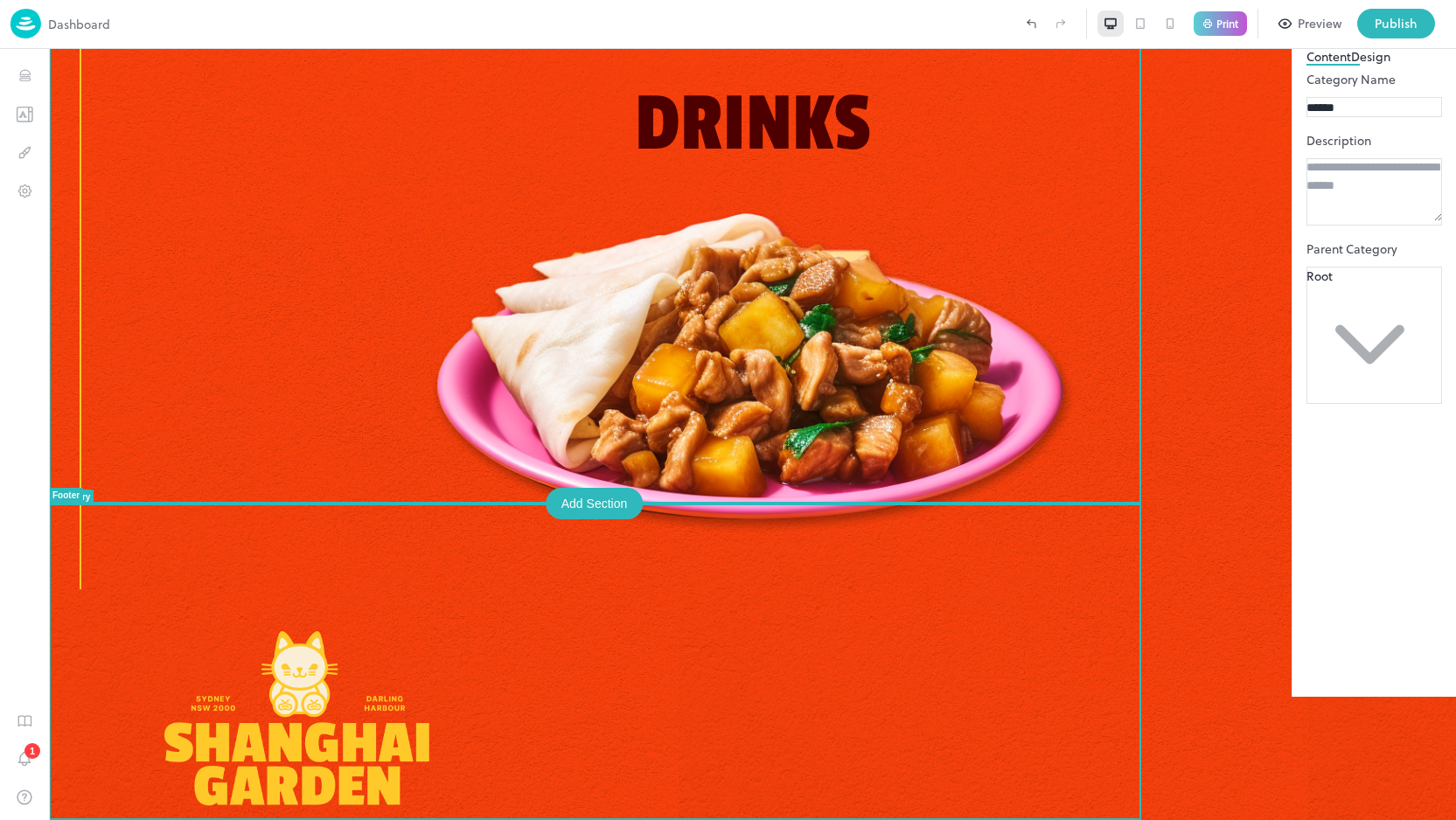
click at [594, 490] on div "Add Section" at bounding box center [594, 503] width 98 height 31
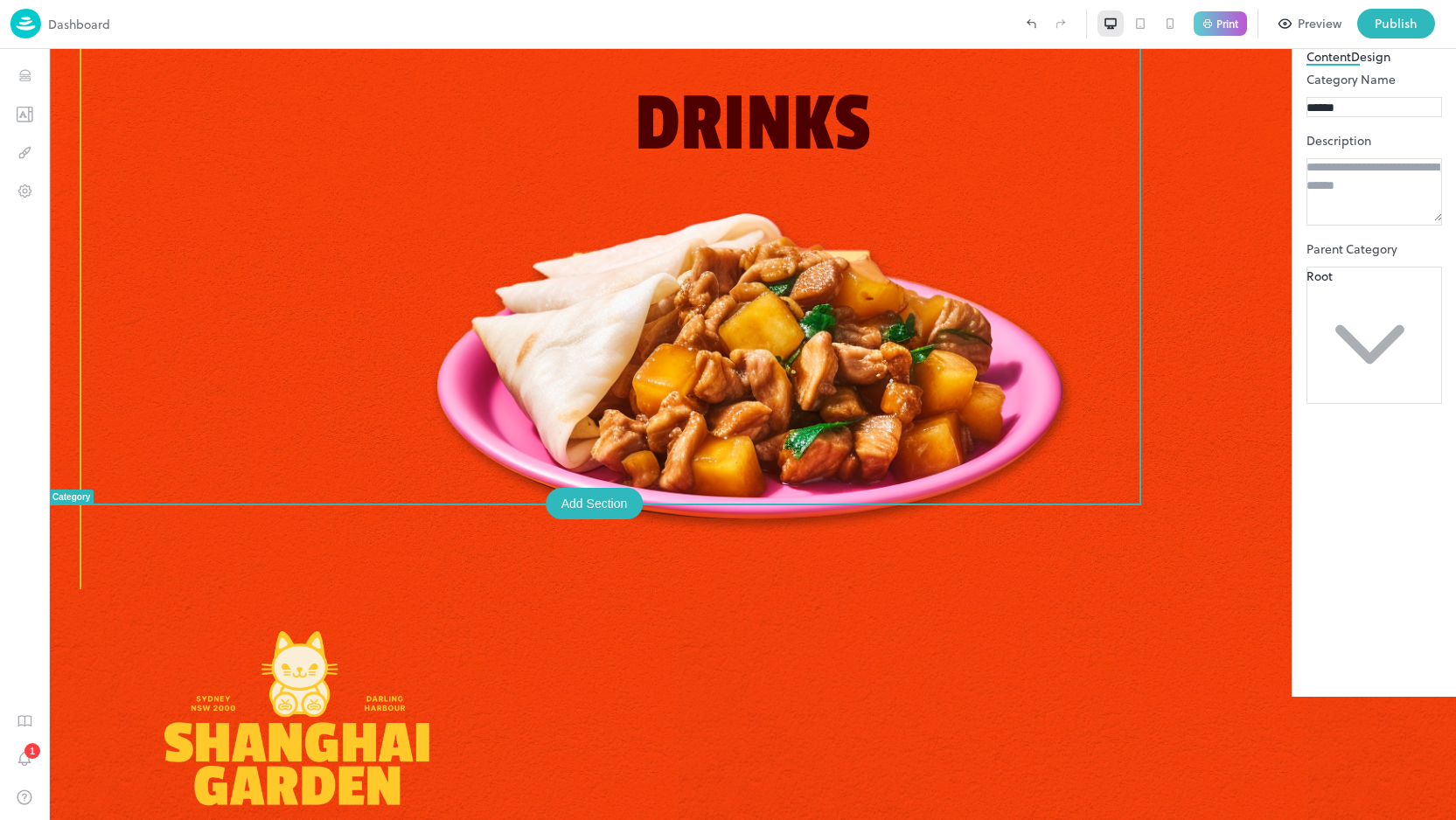
click at [1365, 819] on div at bounding box center [728, 820] width 1456 height 0
click at [18, 21] on img at bounding box center [26, 23] width 30 height 30
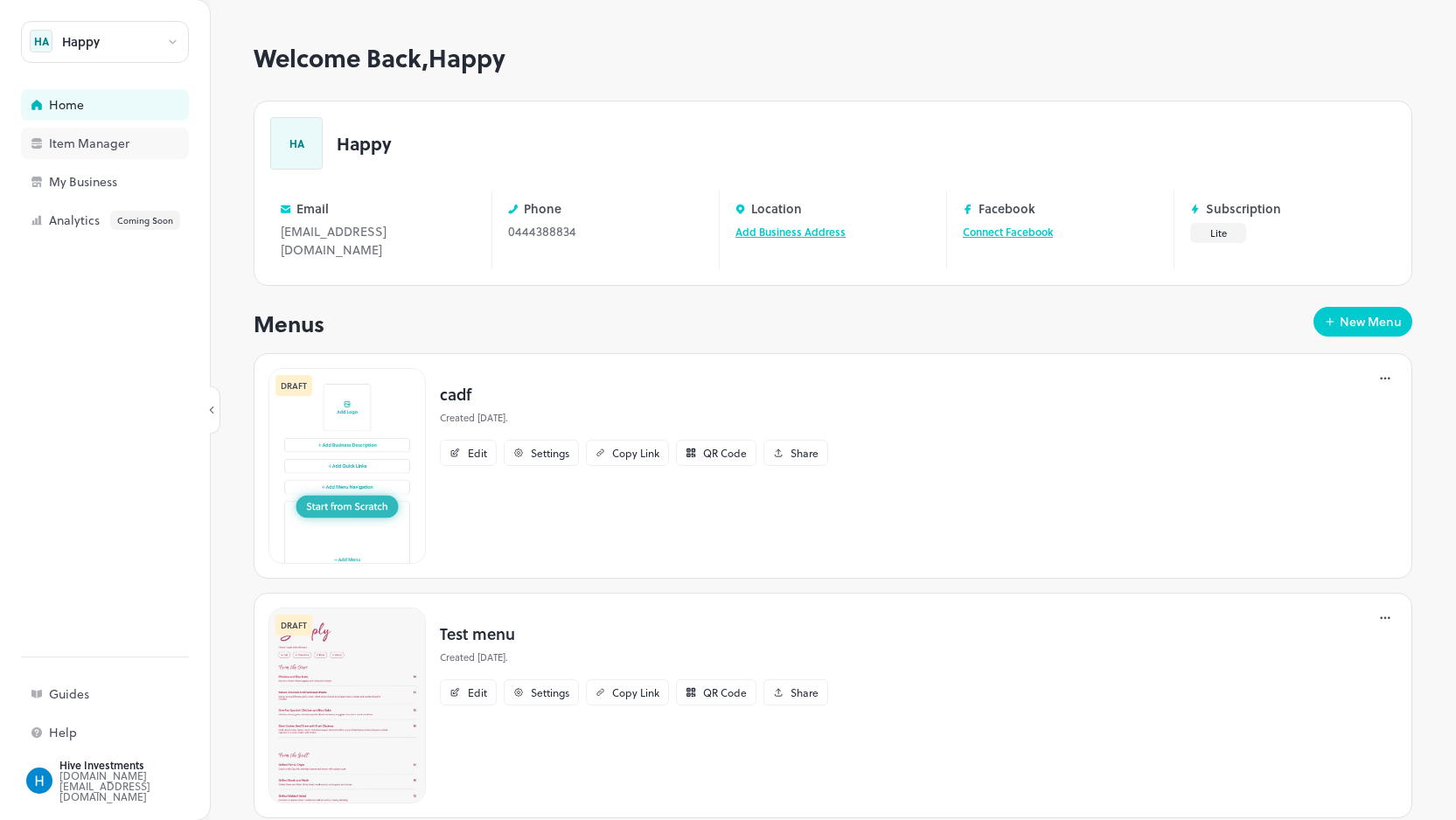
click at [91, 150] on div "Item Manager" at bounding box center [136, 143] width 175 height 13
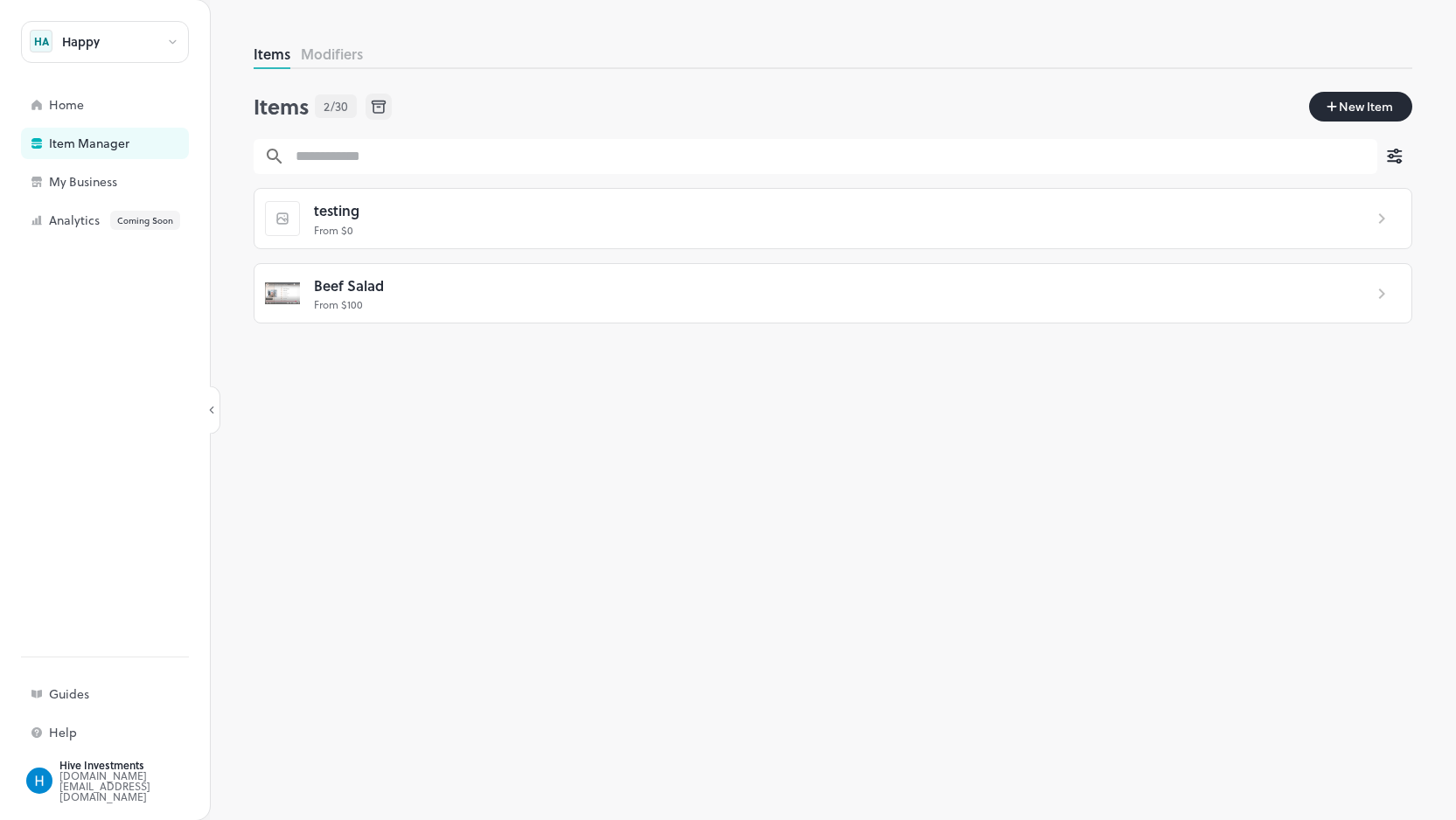
click at [333, 289] on span "Beef Salad" at bounding box center [349, 285] width 70 height 22
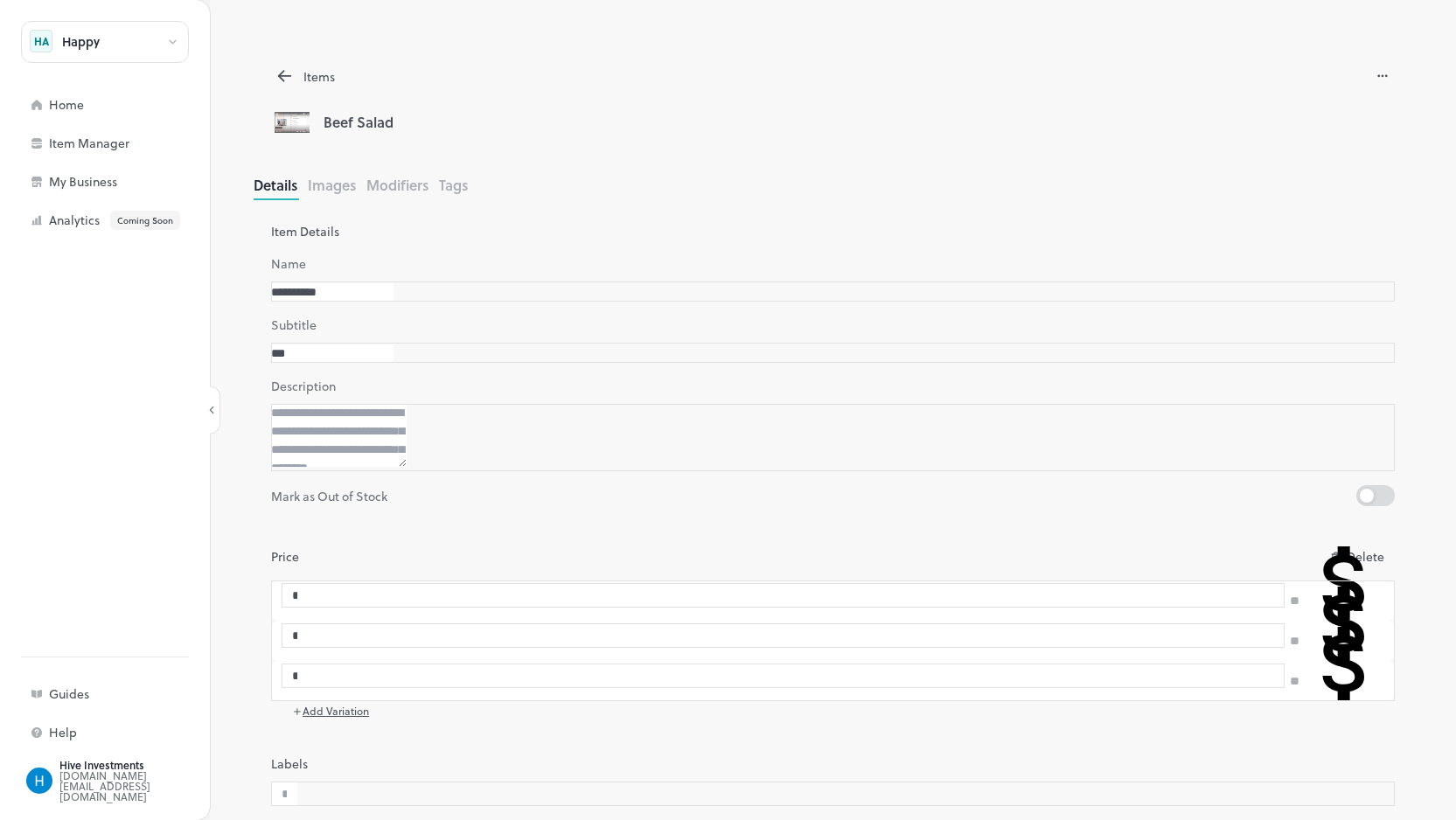
click at [318, 186] on button "Images" at bounding box center [332, 185] width 48 height 20
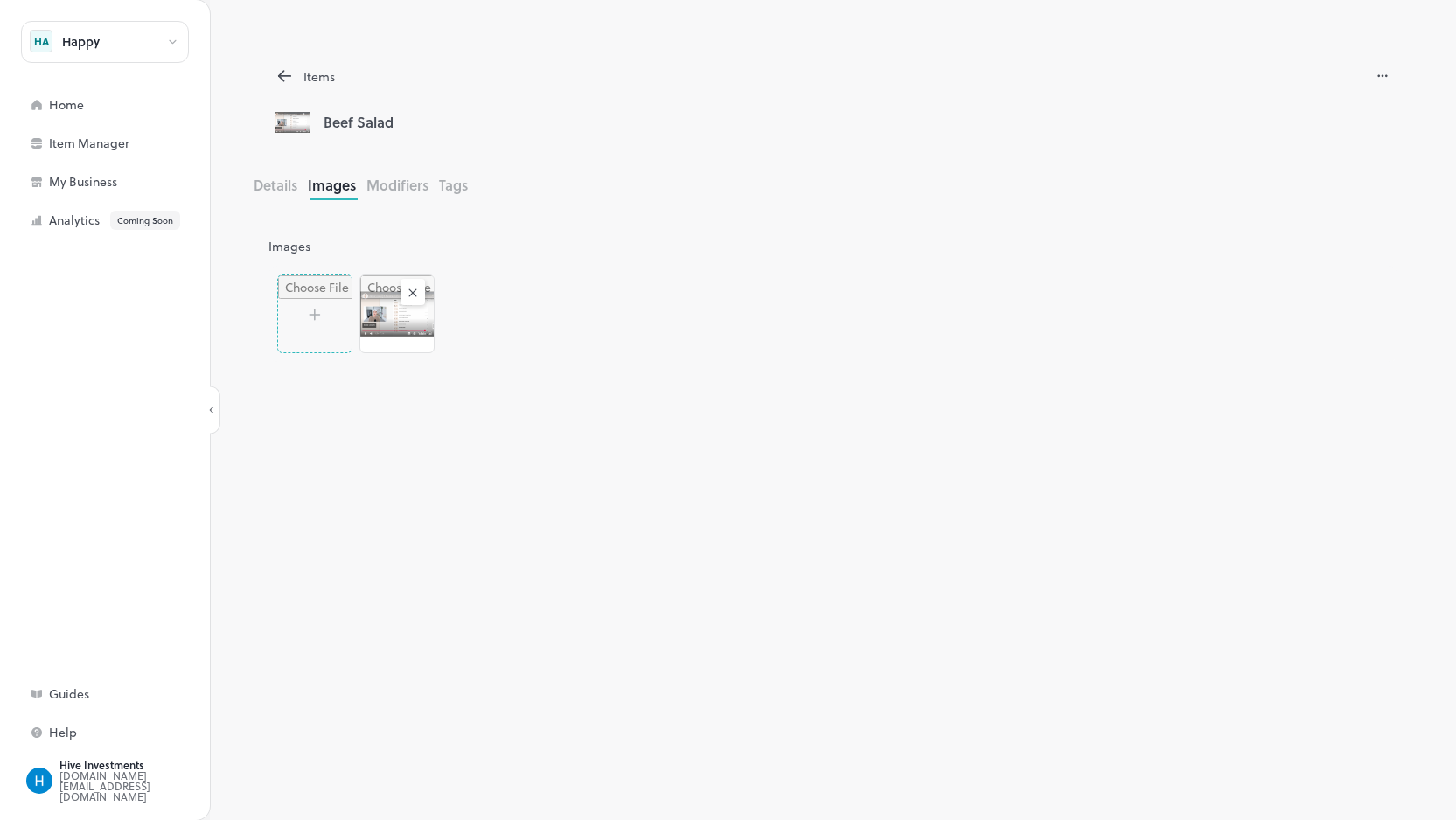
click at [264, 192] on button "Details" at bounding box center [275, 185] width 44 height 20
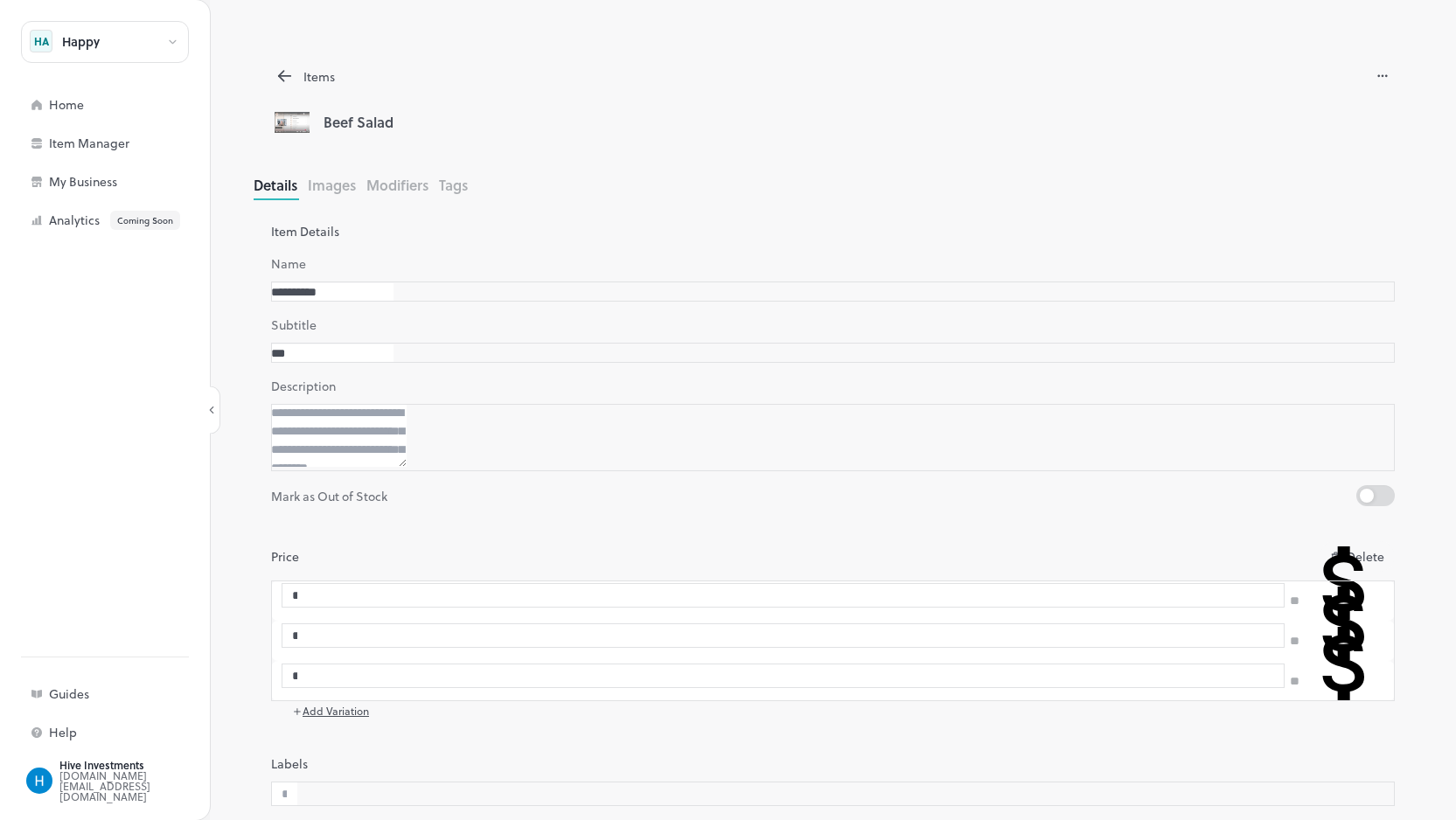
click at [417, 190] on button "Modifiers" at bounding box center [397, 185] width 62 height 20
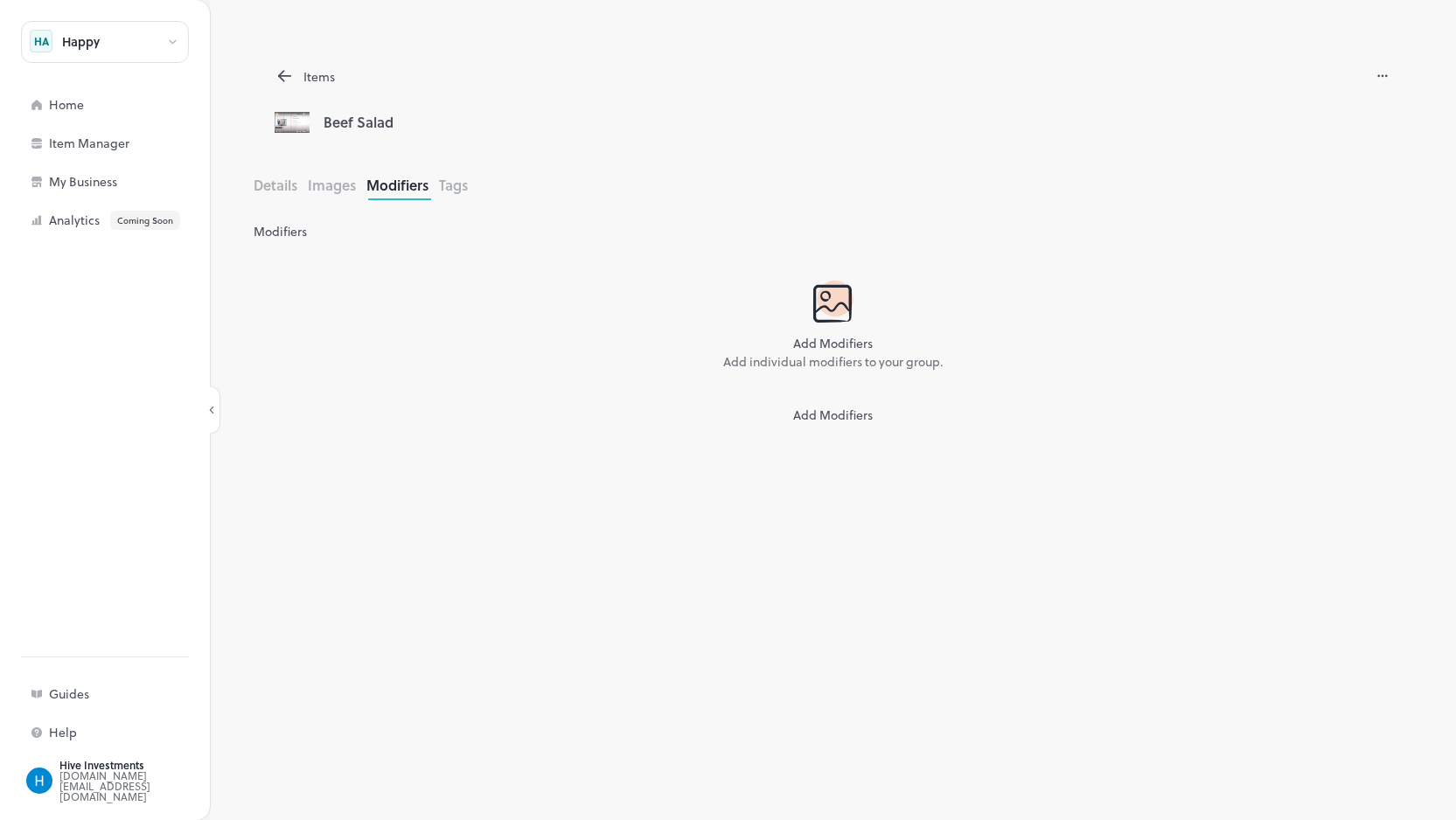
click at [261, 187] on button "Details" at bounding box center [275, 185] width 44 height 20
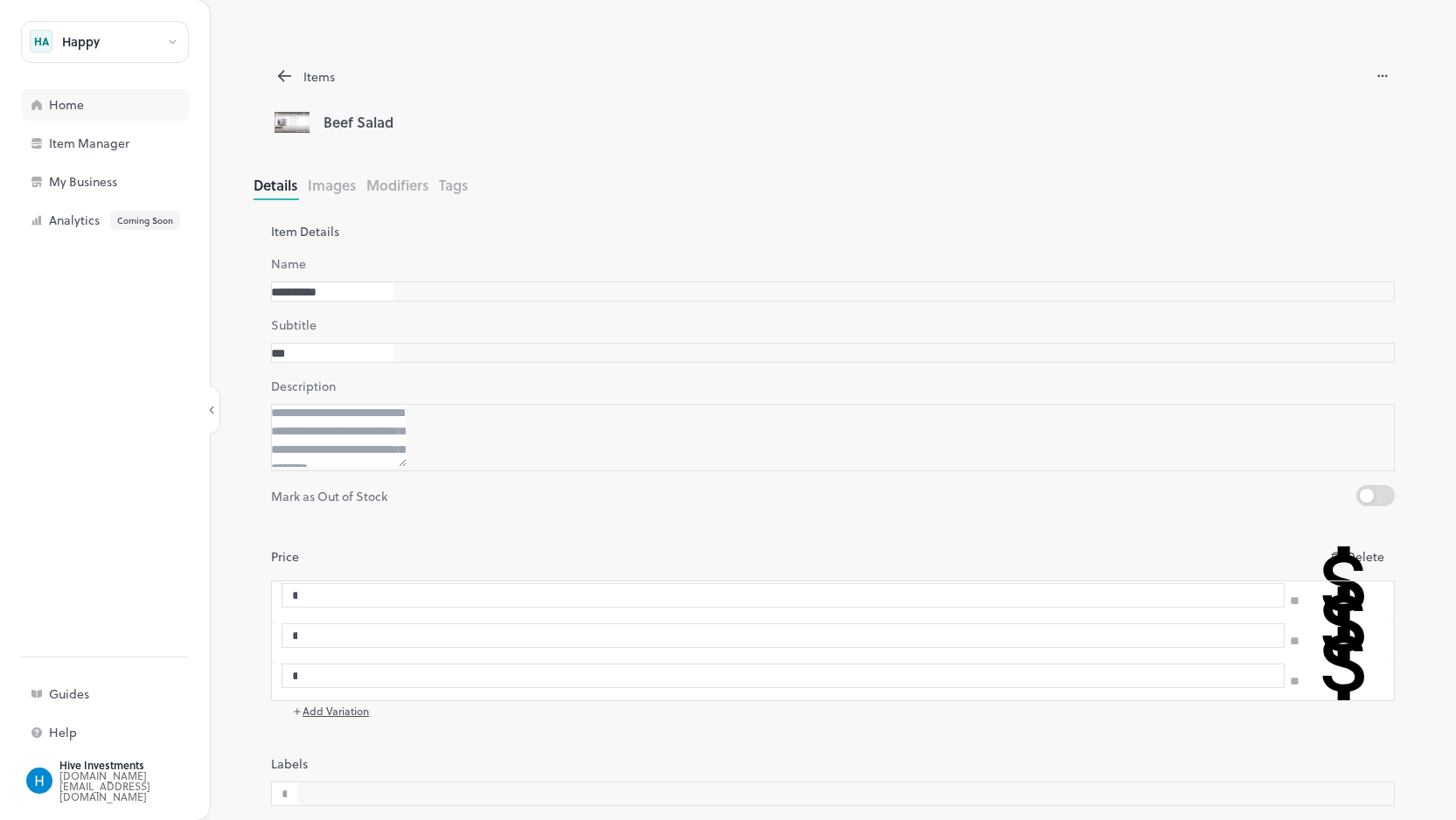
click at [92, 113] on div "Home" at bounding box center [104, 105] width 168 height 31
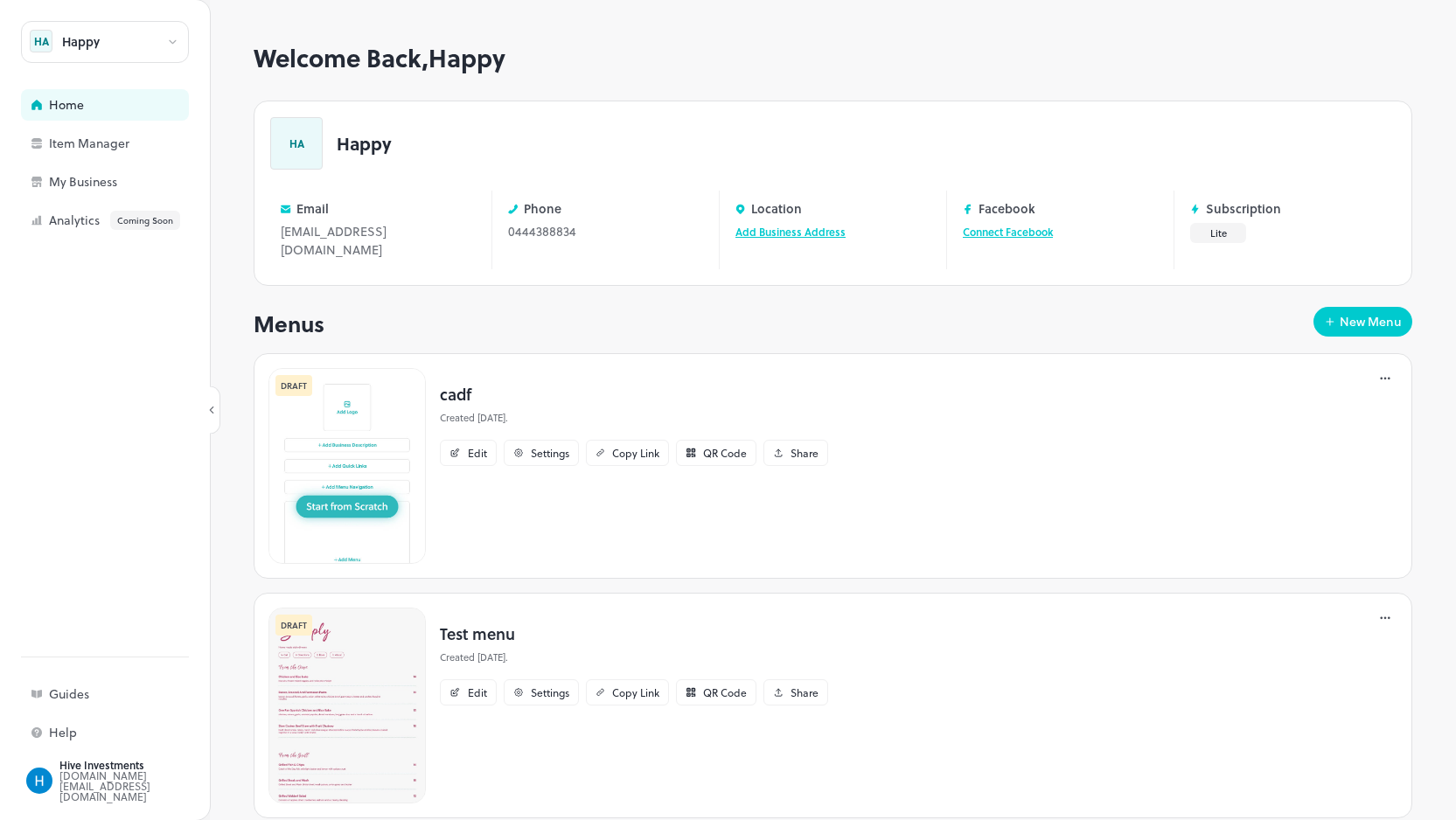
click at [216, 412] on icon at bounding box center [212, 410] width 13 height 13
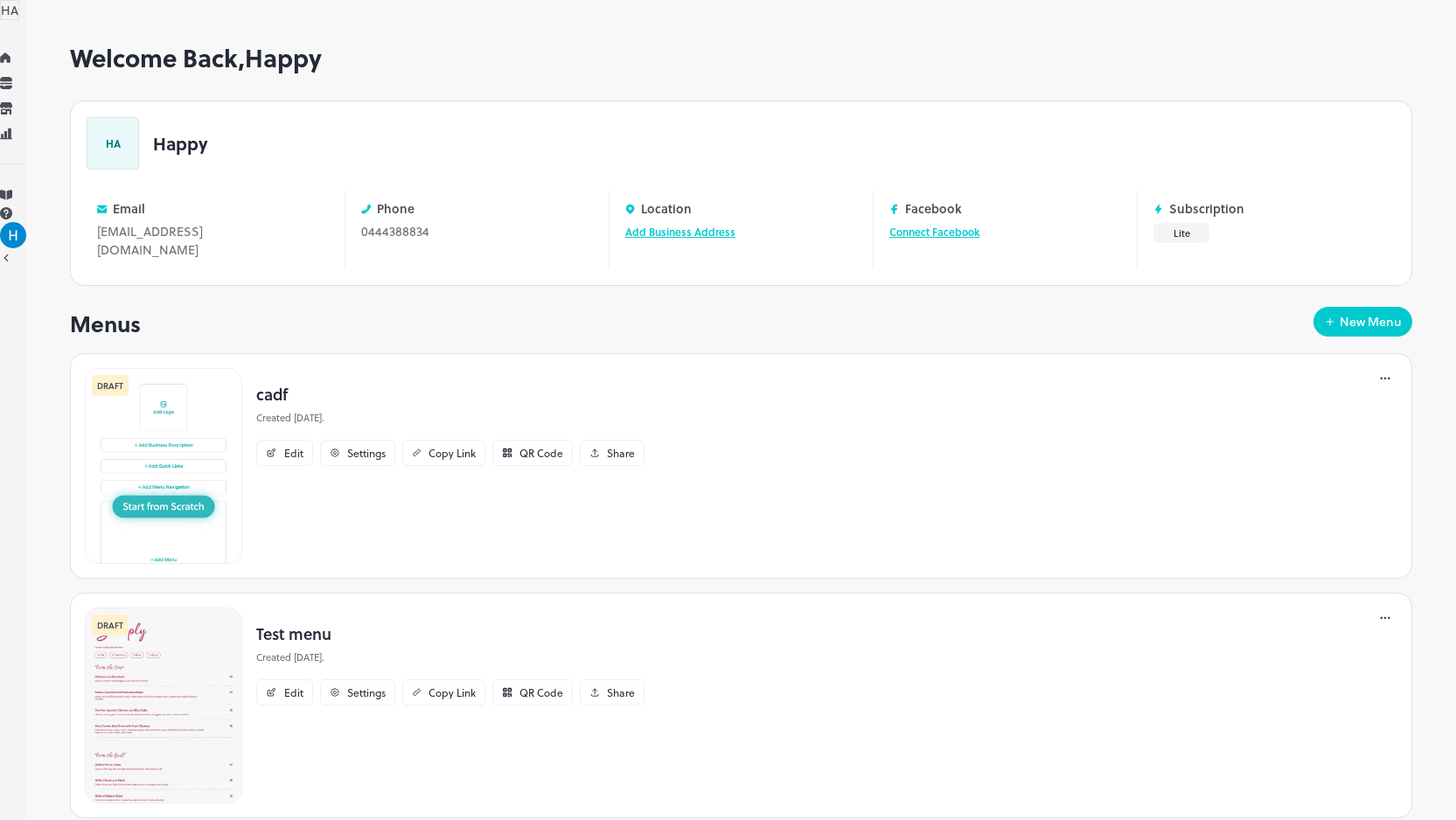
click at [72, 395] on div "Welcome Back, Happy HA Happy Email infotesting@mybiz.com Edit Phone 0444388834 …" at bounding box center [741, 432] width 1430 height 776
click at [13, 264] on icon at bounding box center [6, 258] width 13 height 13
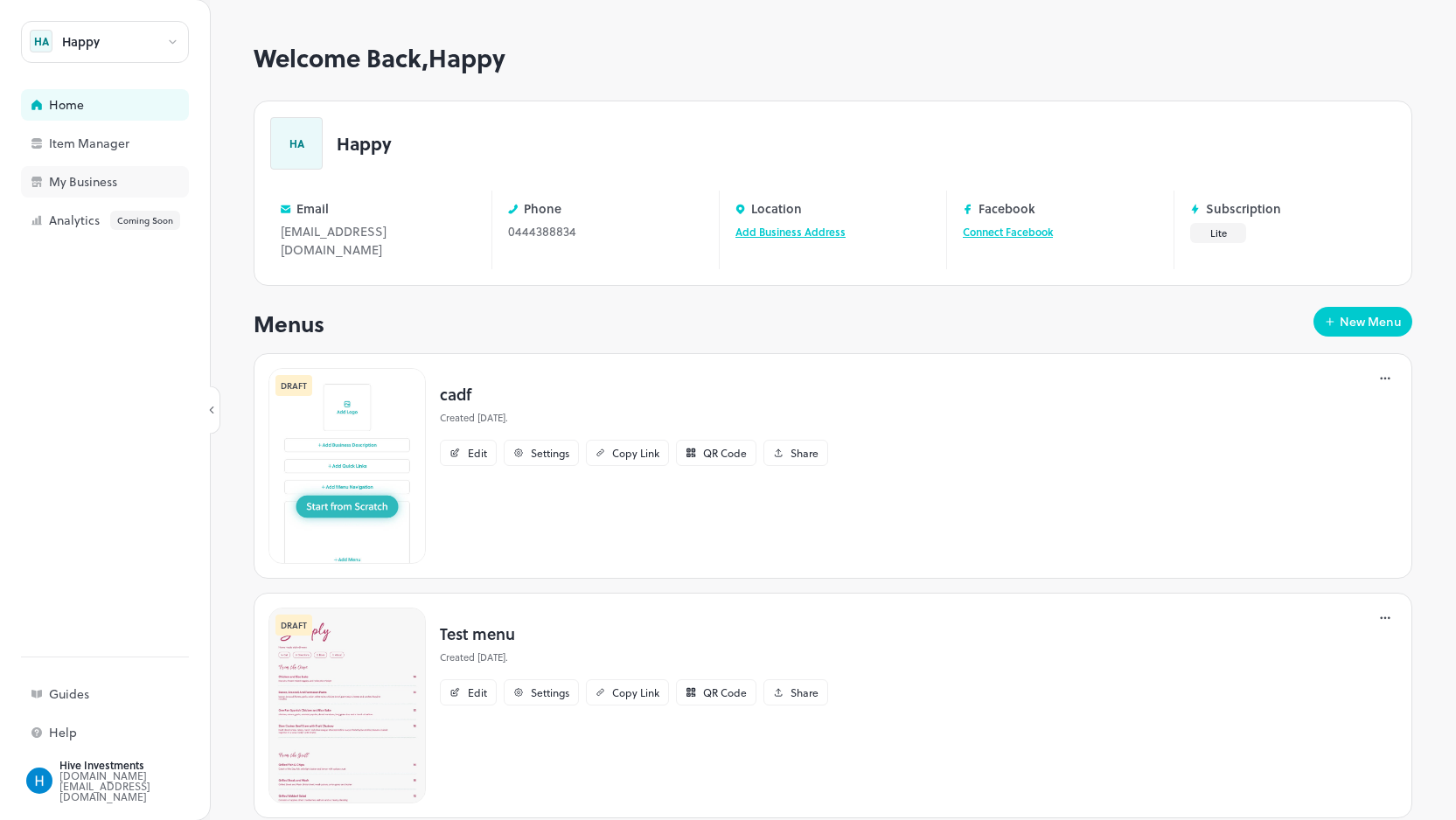
click at [51, 188] on div "My Business" at bounding box center [136, 182] width 175 height 13
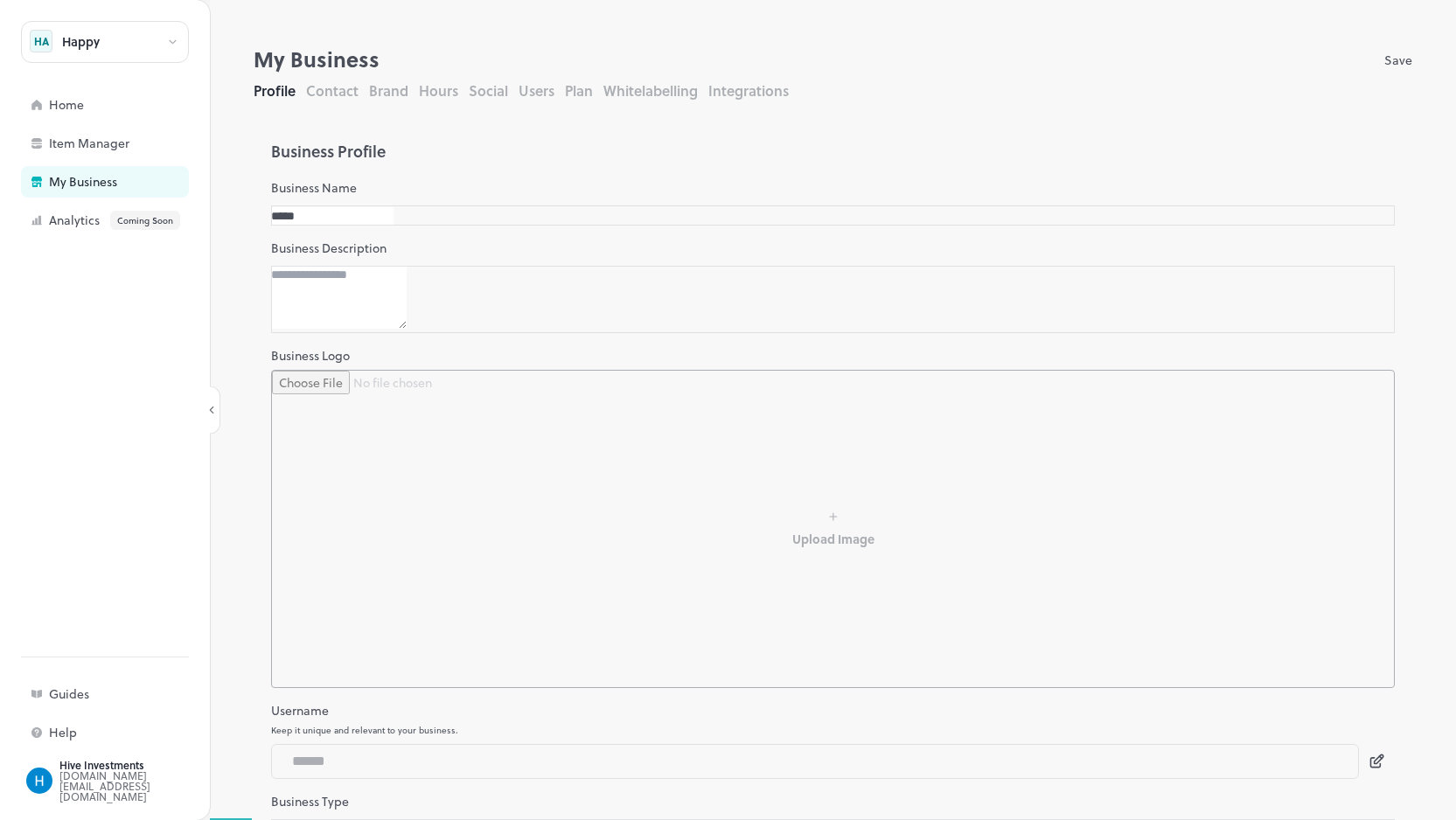
click at [351, 81] on button "Contact" at bounding box center [332, 91] width 53 height 20
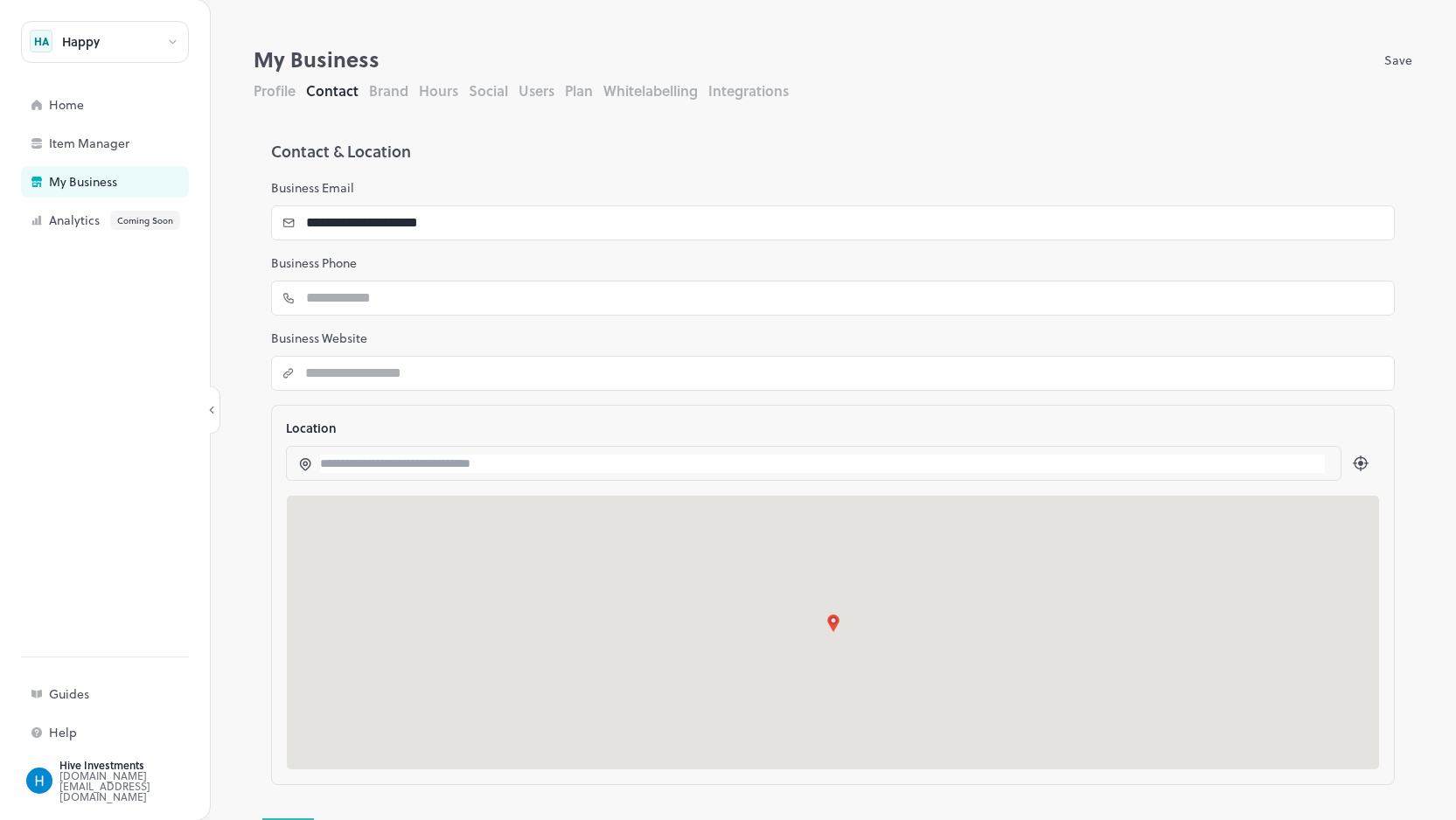
click at [524, 93] on button "Users" at bounding box center [537, 91] width 36 height 20
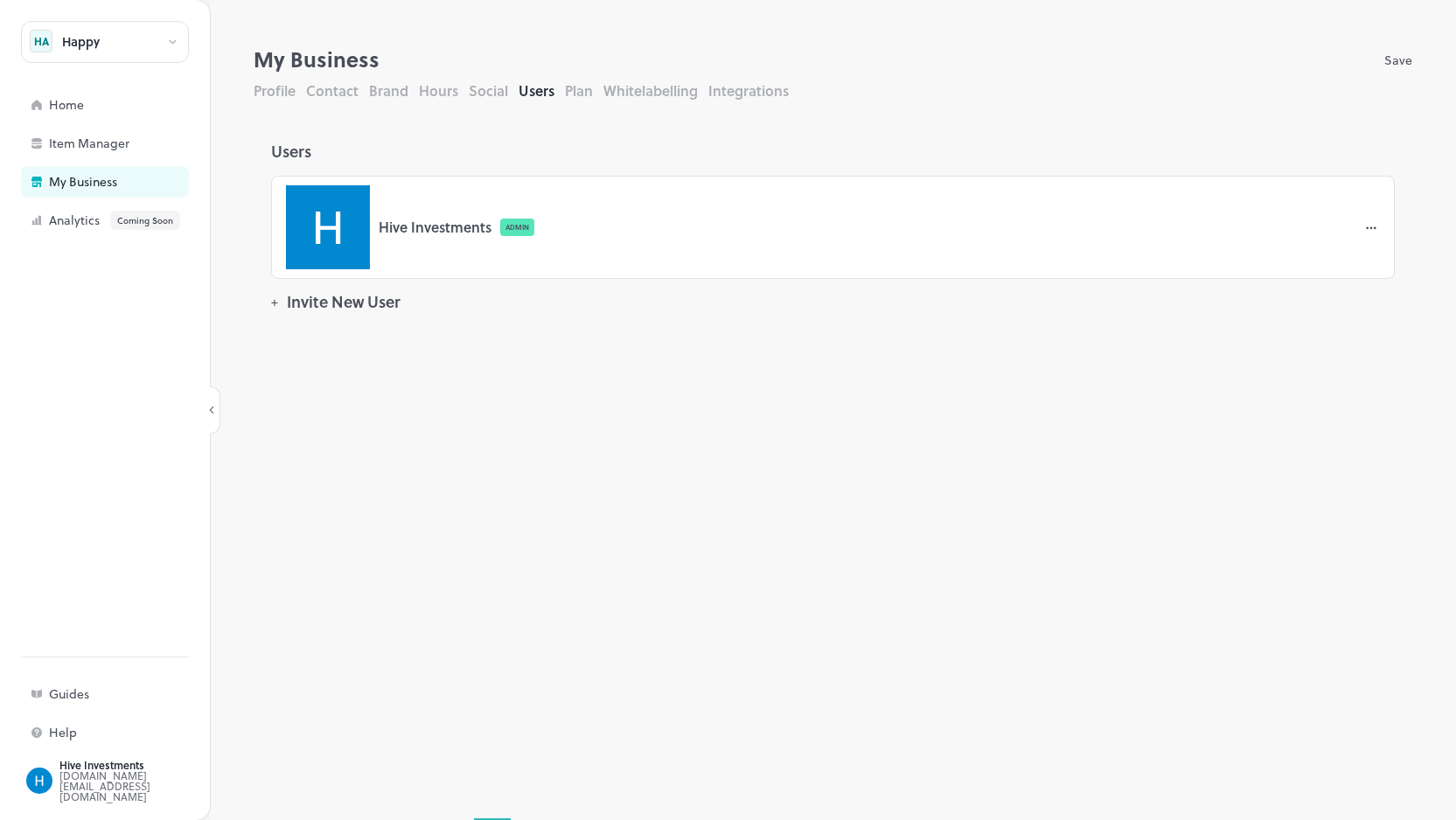
click at [682, 90] on button "Whitelabelling" at bounding box center [650, 91] width 94 height 20
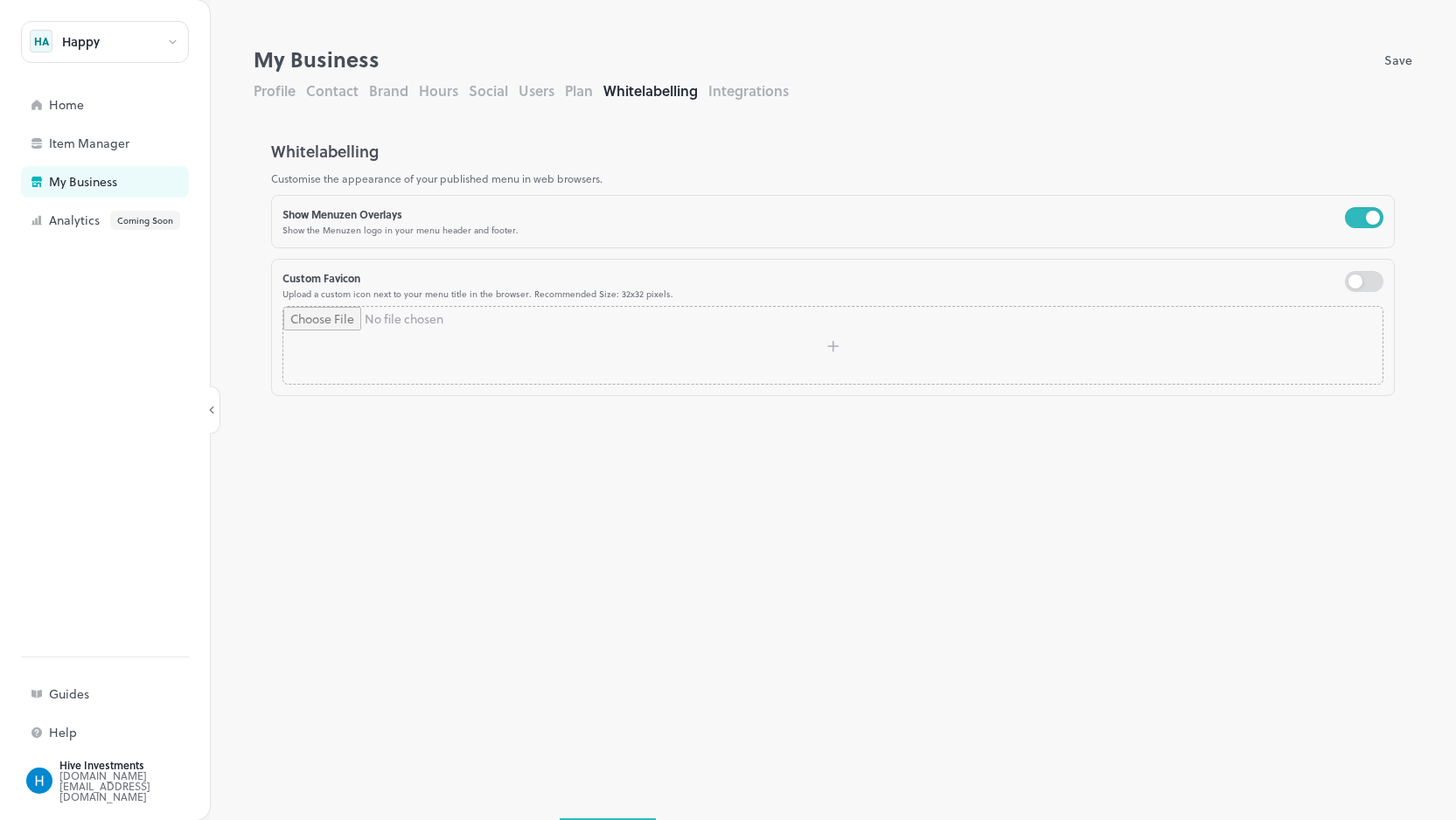
click at [568, 334] on input "file" at bounding box center [833, 345] width 1099 height 77
click at [544, 91] on button "Users" at bounding box center [537, 91] width 36 height 20
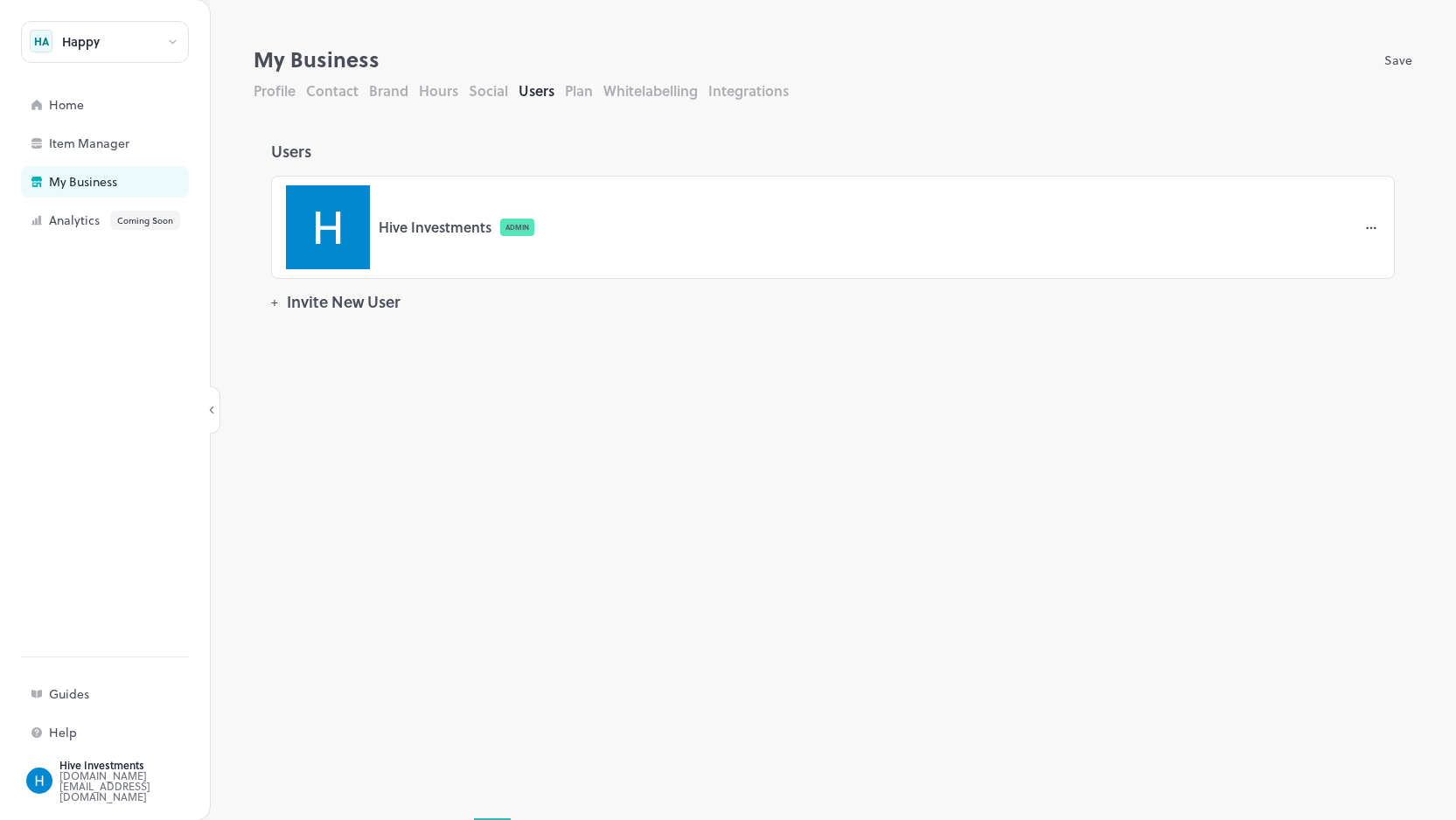
click at [410, 293] on button "Invite New User" at bounding box center [340, 302] width 138 height 19
type input "**********"
click at [276, 92] on button "Profile" at bounding box center [274, 91] width 42 height 20
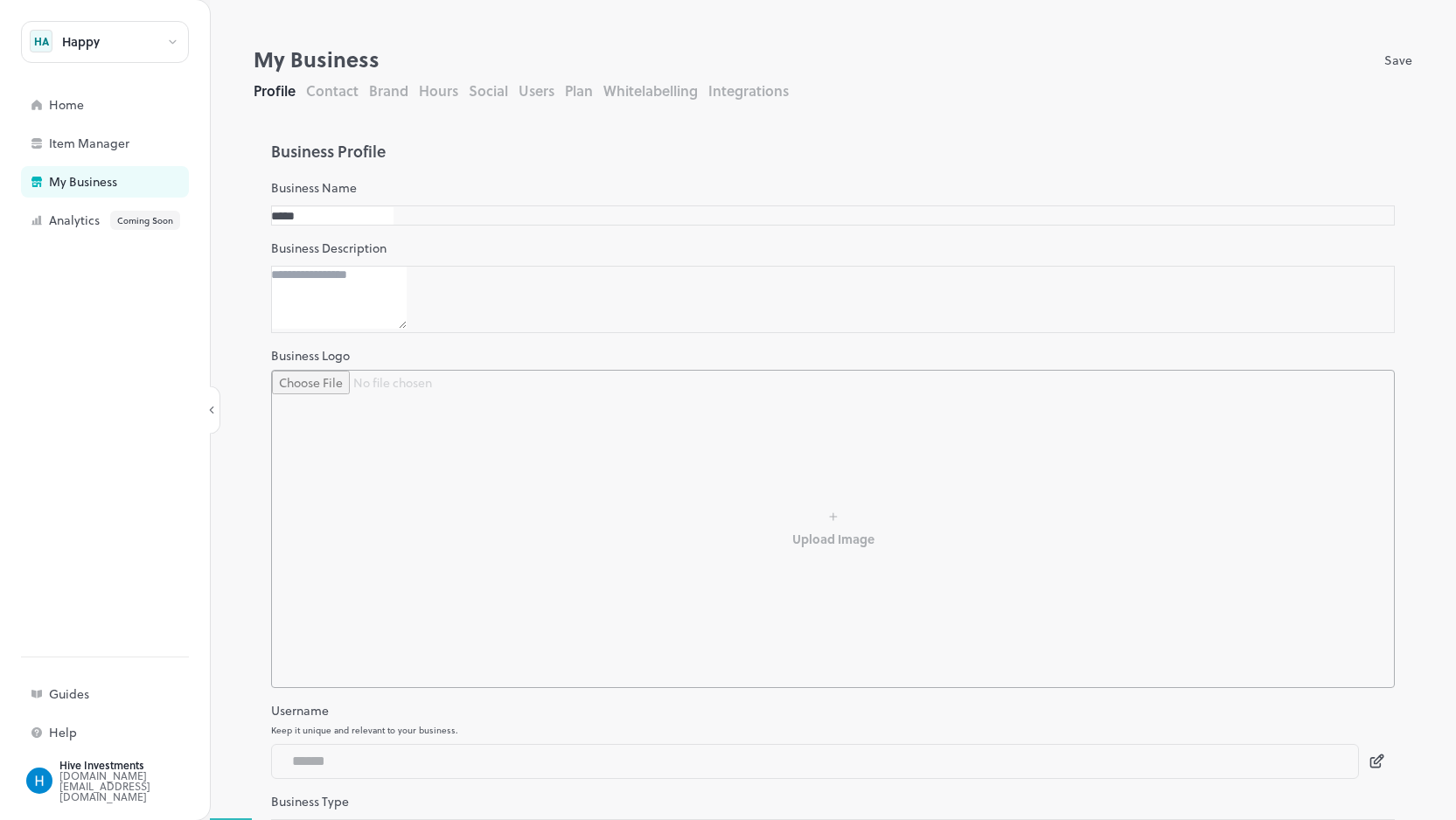
click at [744, 96] on button "Integrations" at bounding box center [749, 91] width 81 height 20
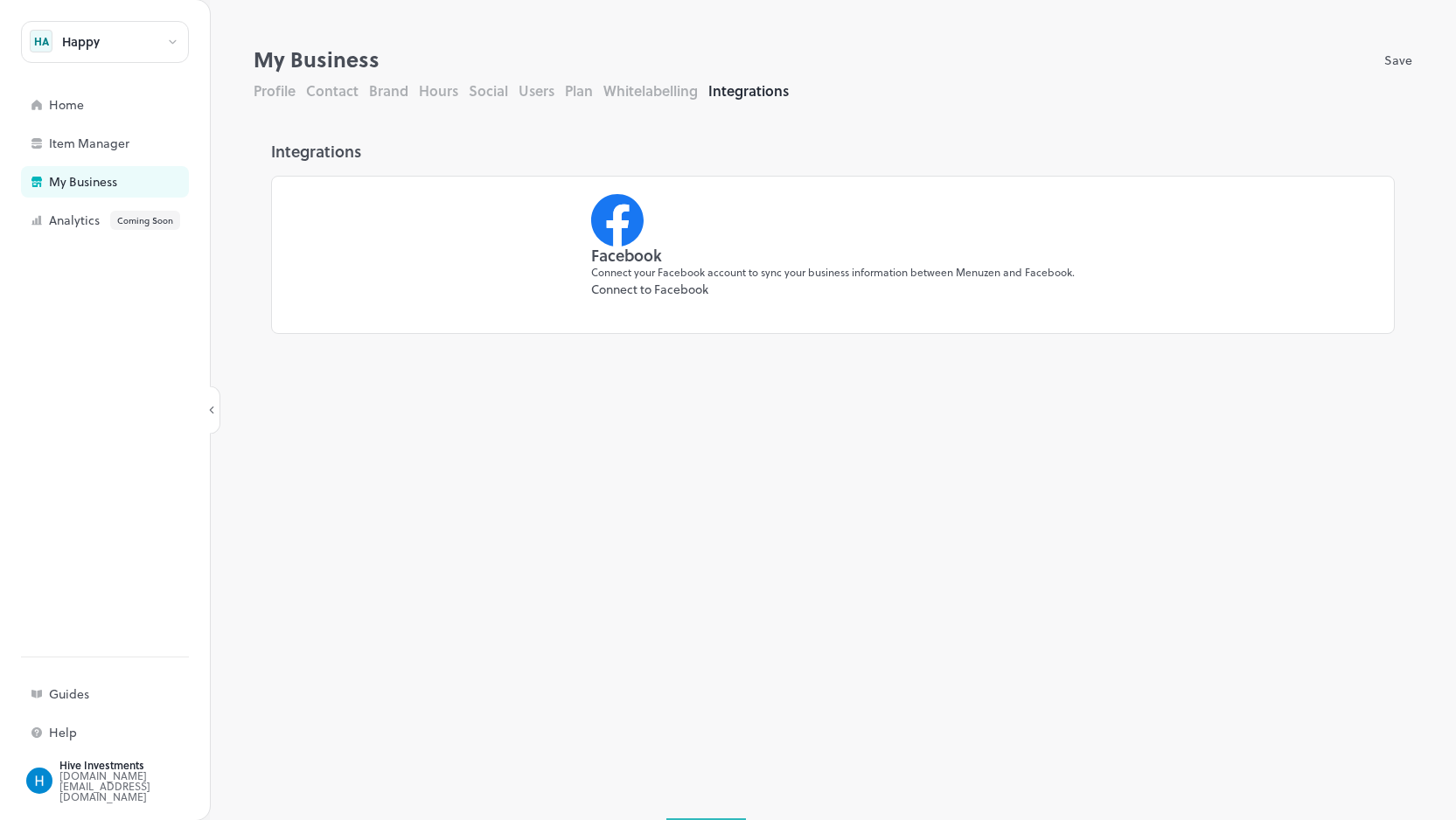
click at [611, 96] on button "Whitelabelling" at bounding box center [650, 91] width 94 height 20
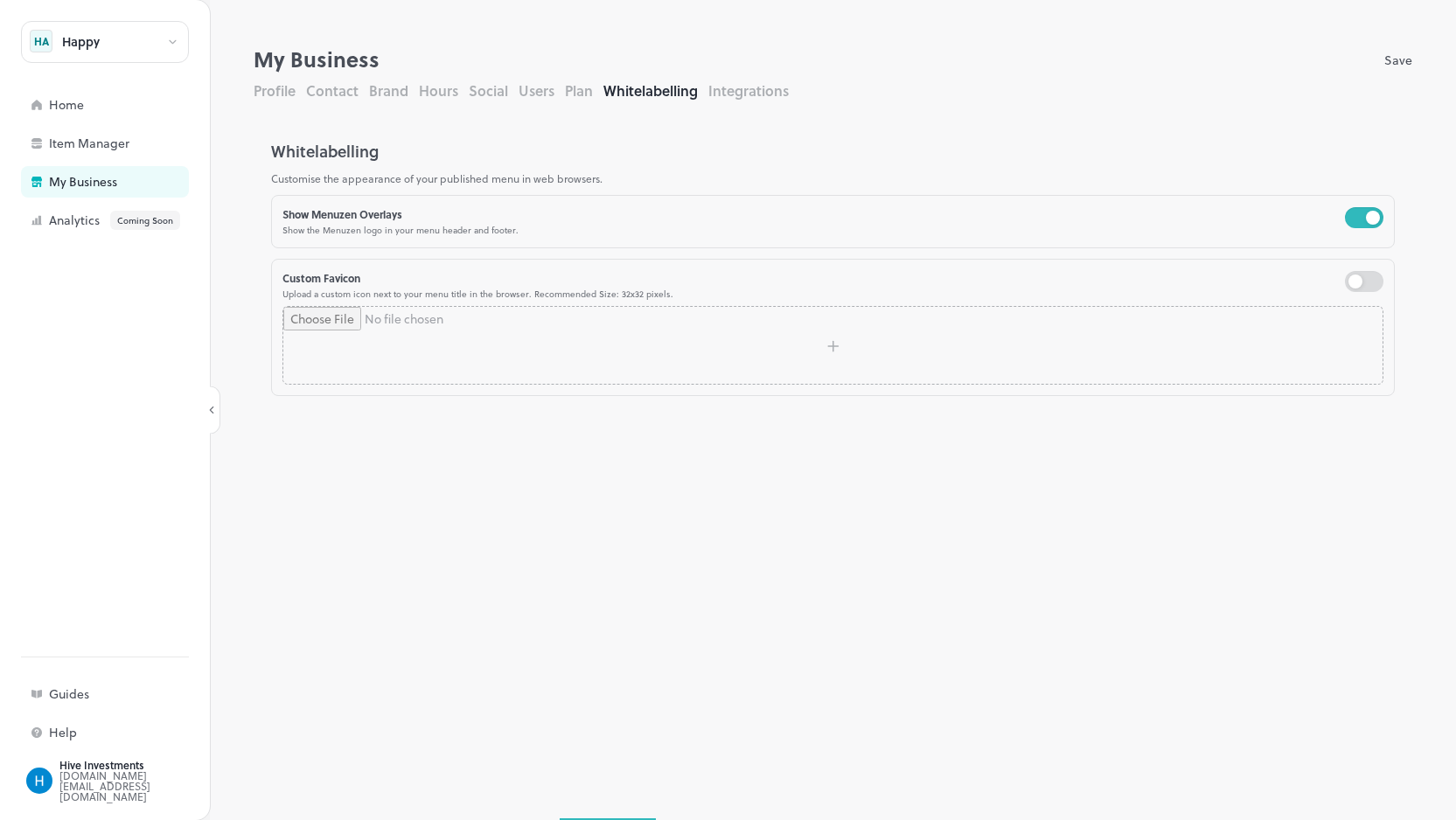
click at [574, 96] on button "Plan" at bounding box center [578, 91] width 28 height 20
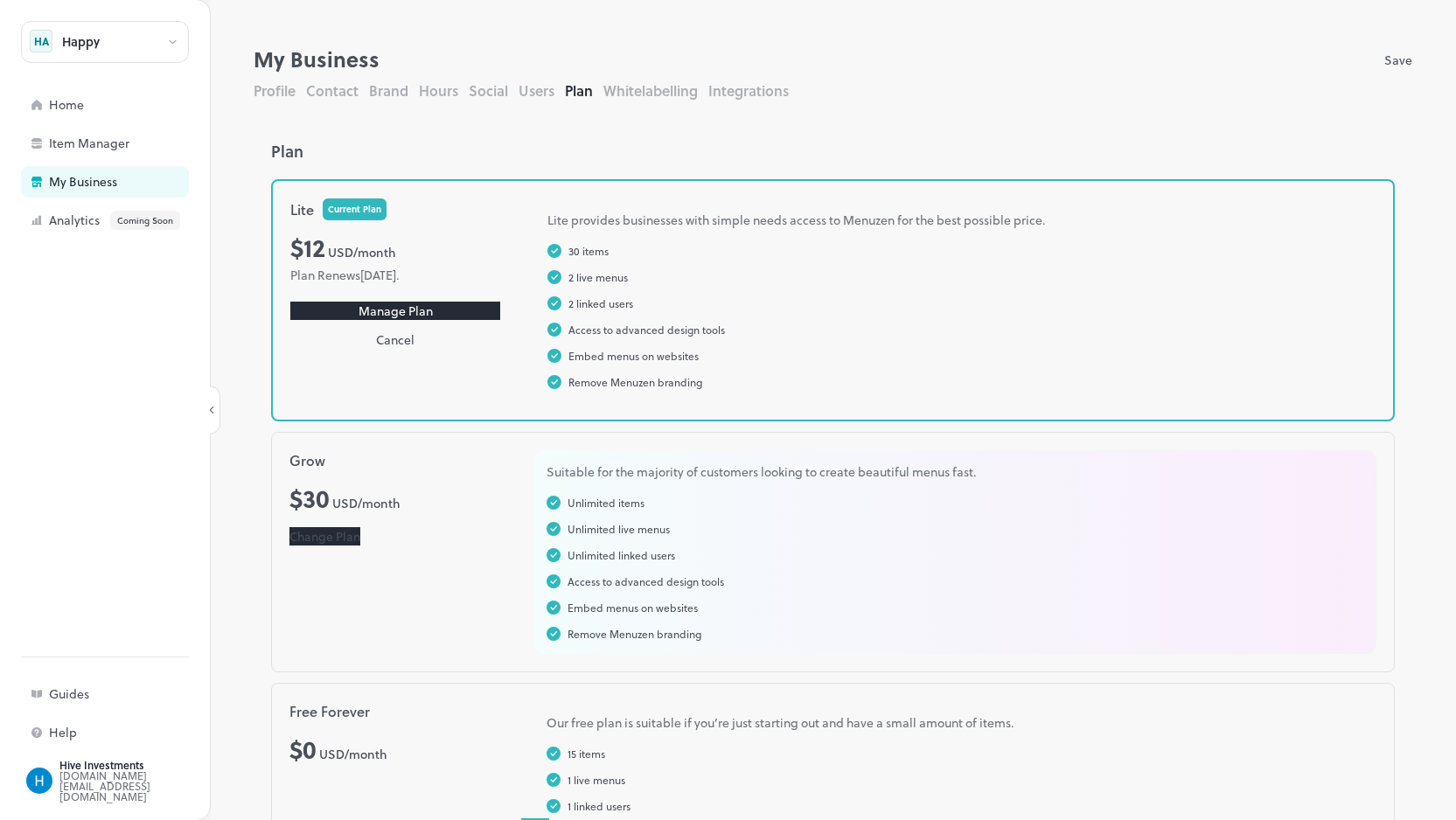
click at [643, 96] on button "Whitelabelling" at bounding box center [650, 91] width 94 height 20
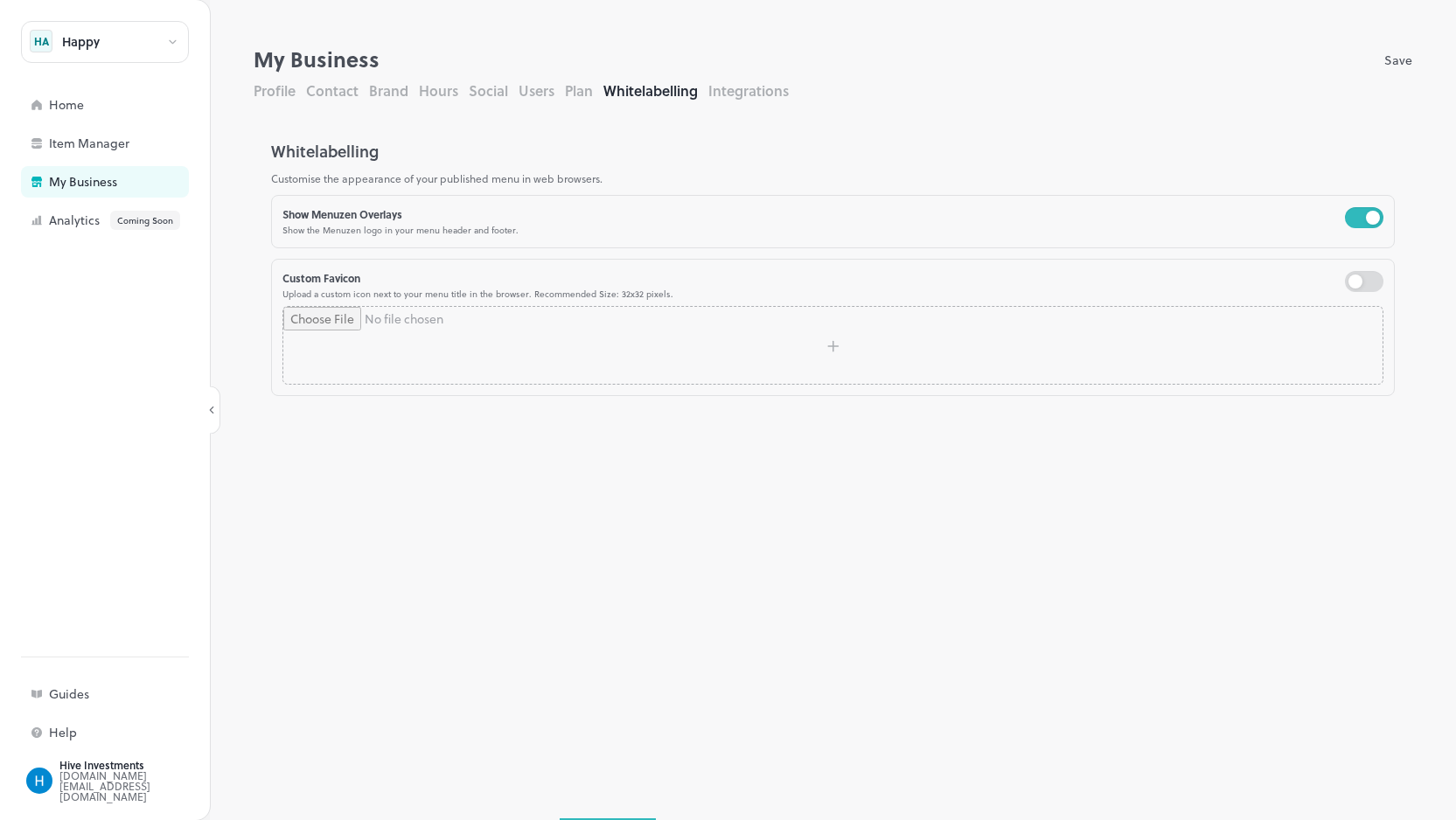
click at [544, 91] on button "Users" at bounding box center [537, 91] width 36 height 20
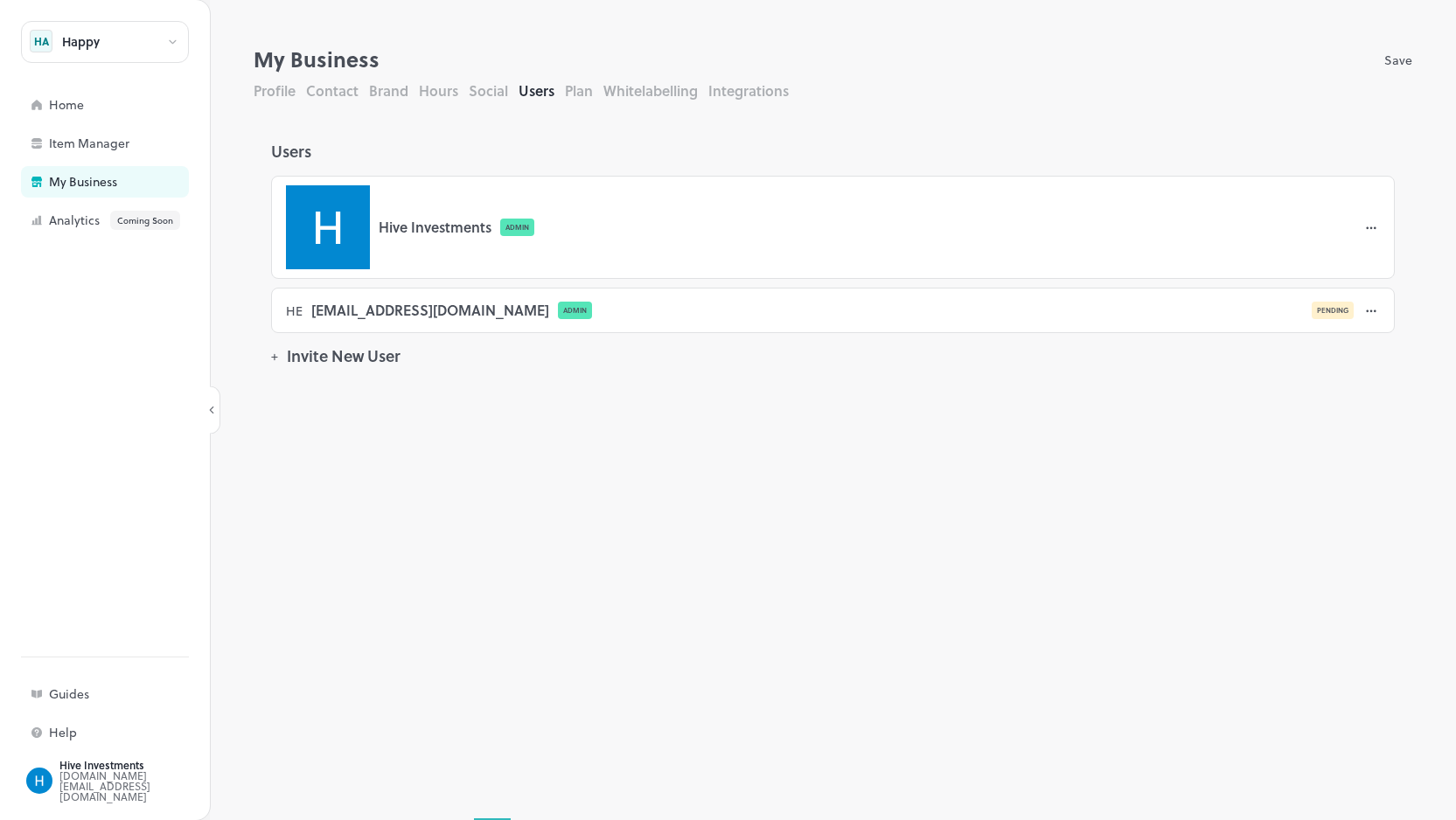
click at [570, 91] on button "Plan" at bounding box center [578, 91] width 28 height 20
